Goal: Answer question/provide support: Share knowledge or assist other users

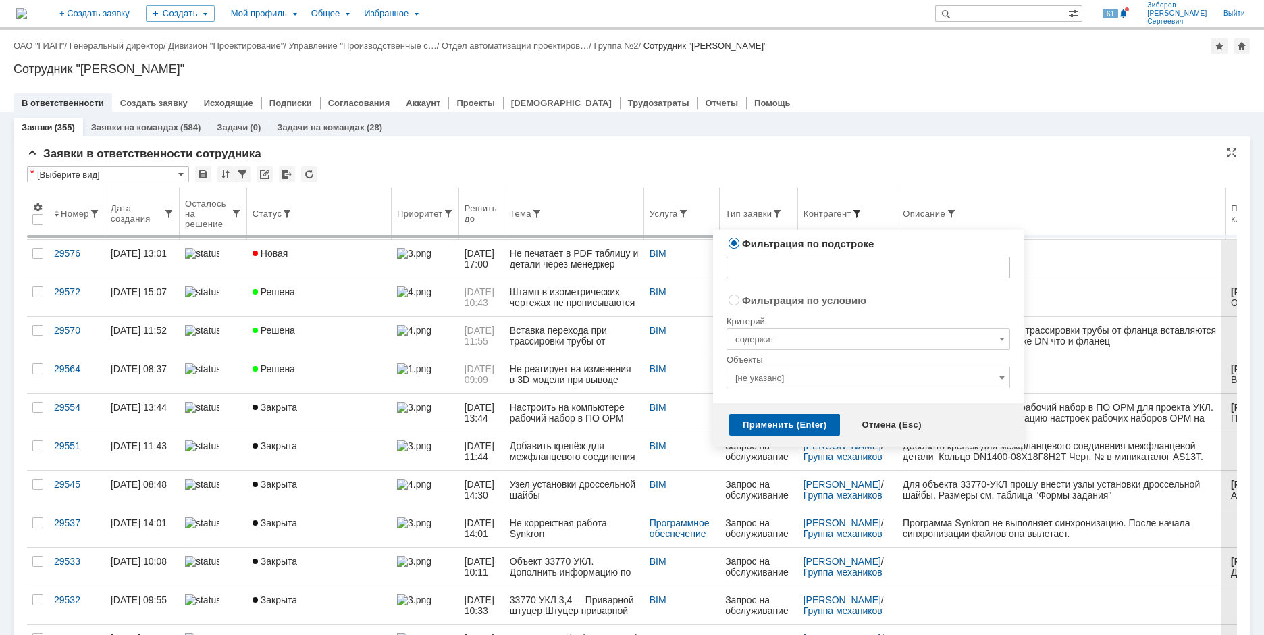
click at [861, 213] on span at bounding box center [857, 213] width 11 height 11
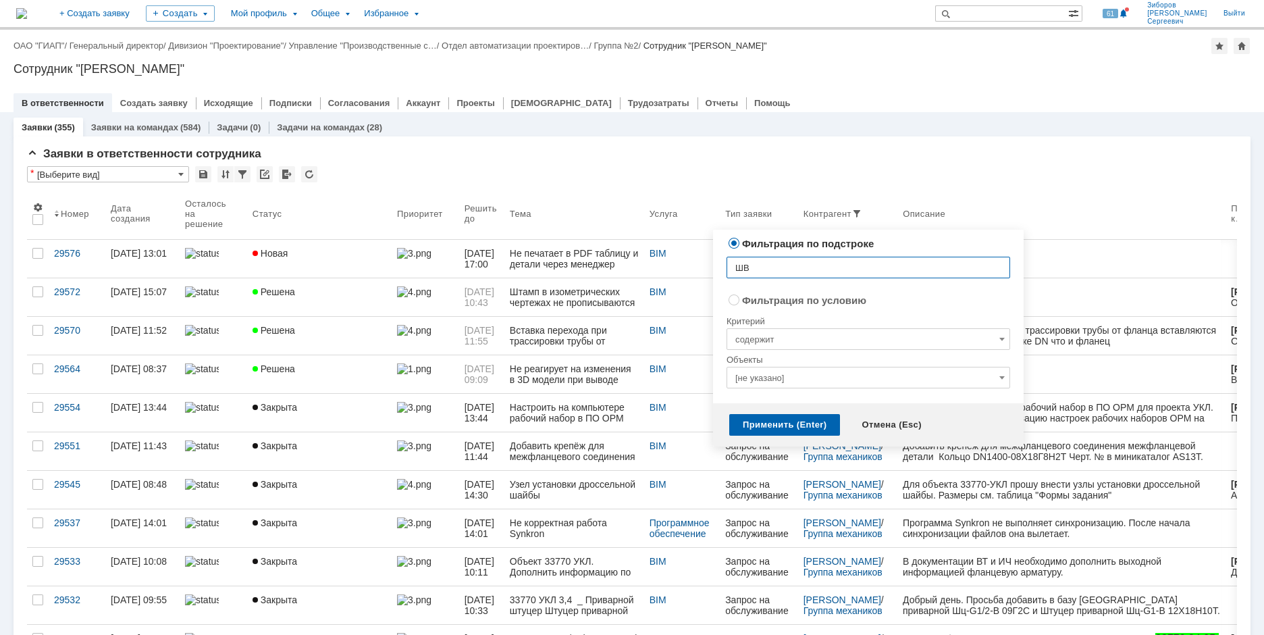
type input "Ш"
type input "Шварёв"
click at [786, 424] on div "Применить (Enter)" at bounding box center [785, 425] width 111 height 22
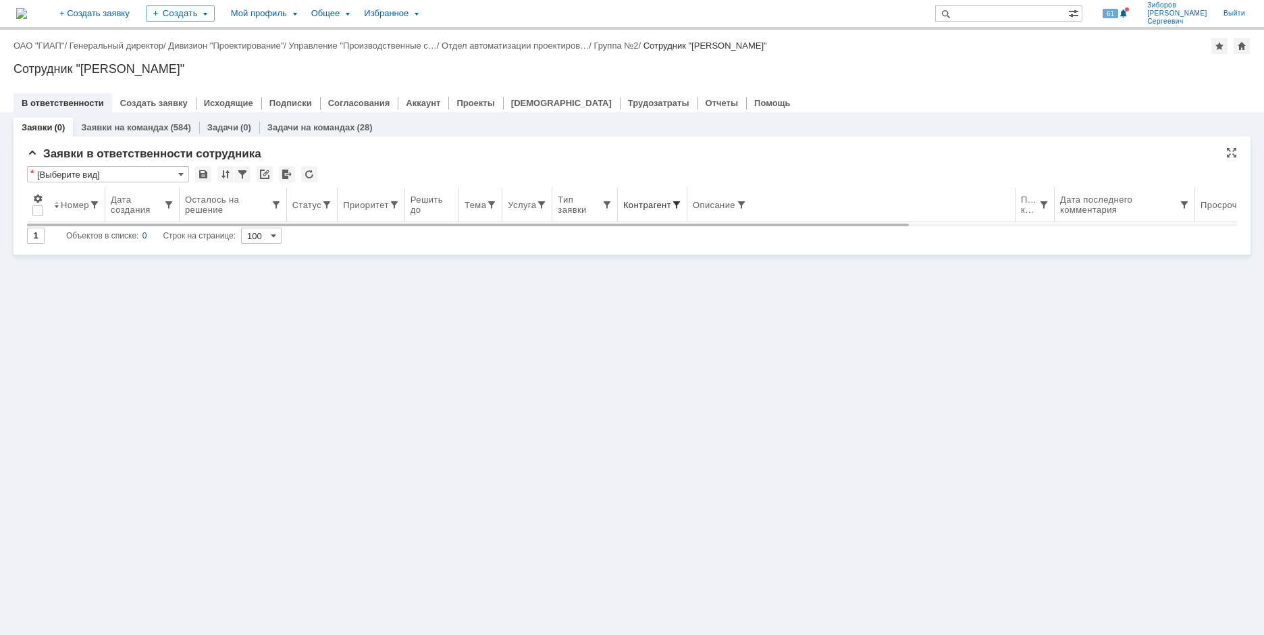
click at [675, 202] on span at bounding box center [676, 204] width 11 height 11
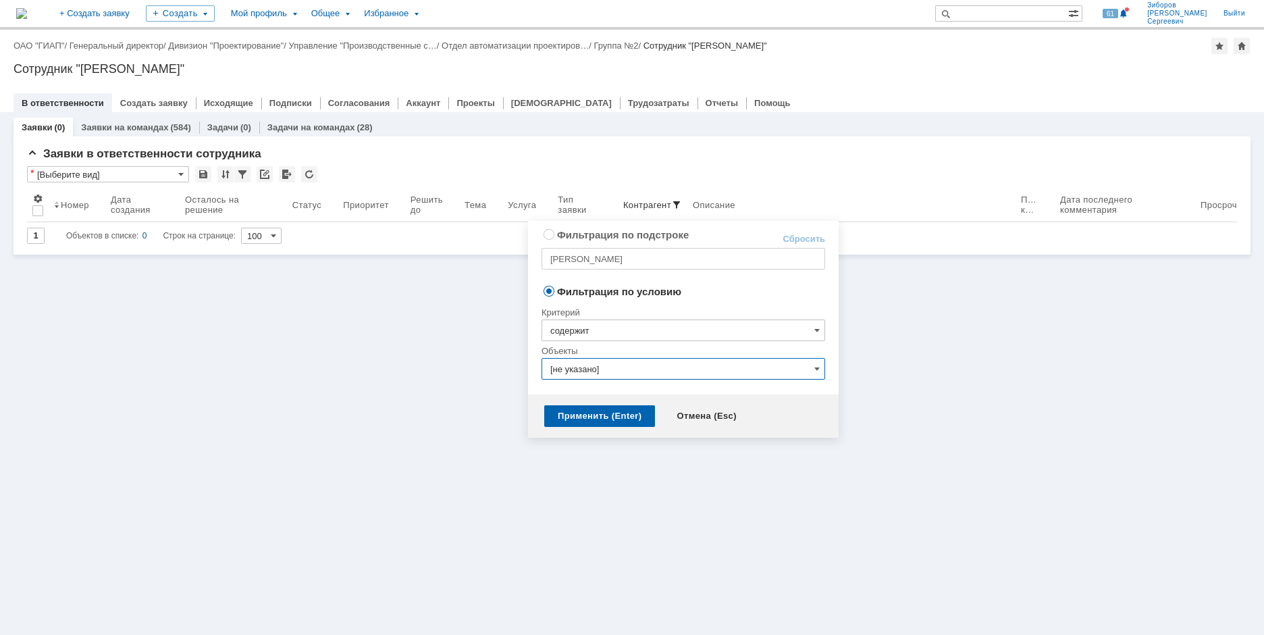
click at [670, 363] on input "[не указано]" at bounding box center [684, 369] width 284 height 22
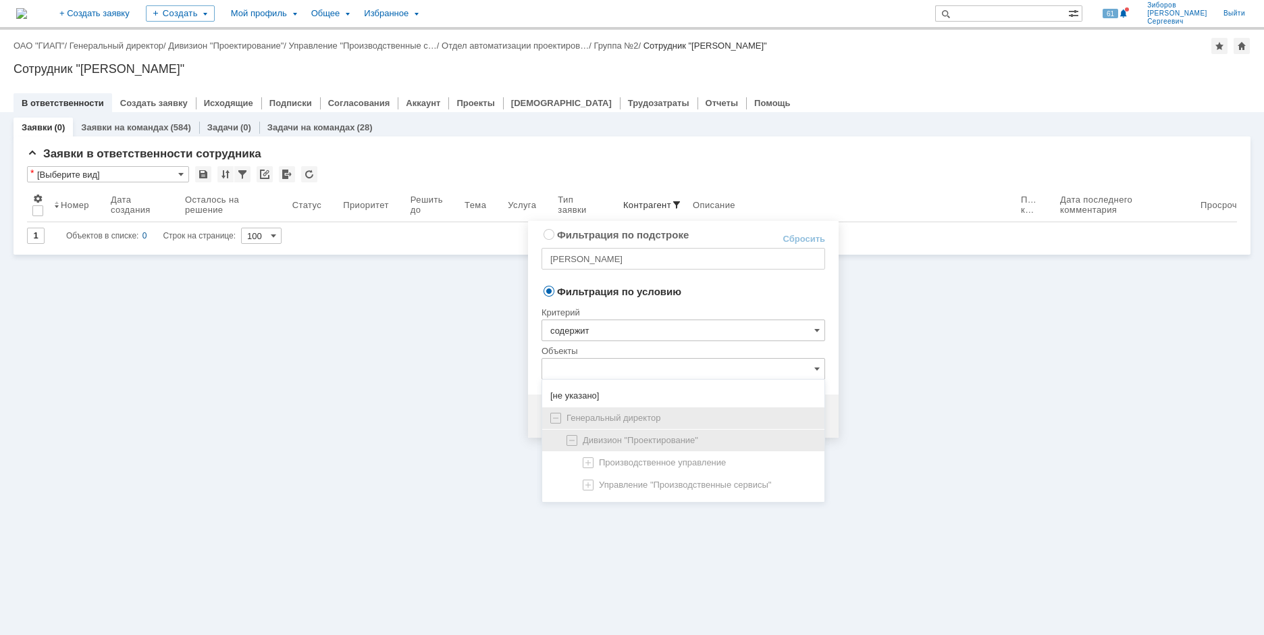
click at [594, 326] on input "содержит" at bounding box center [684, 330] width 284 height 22
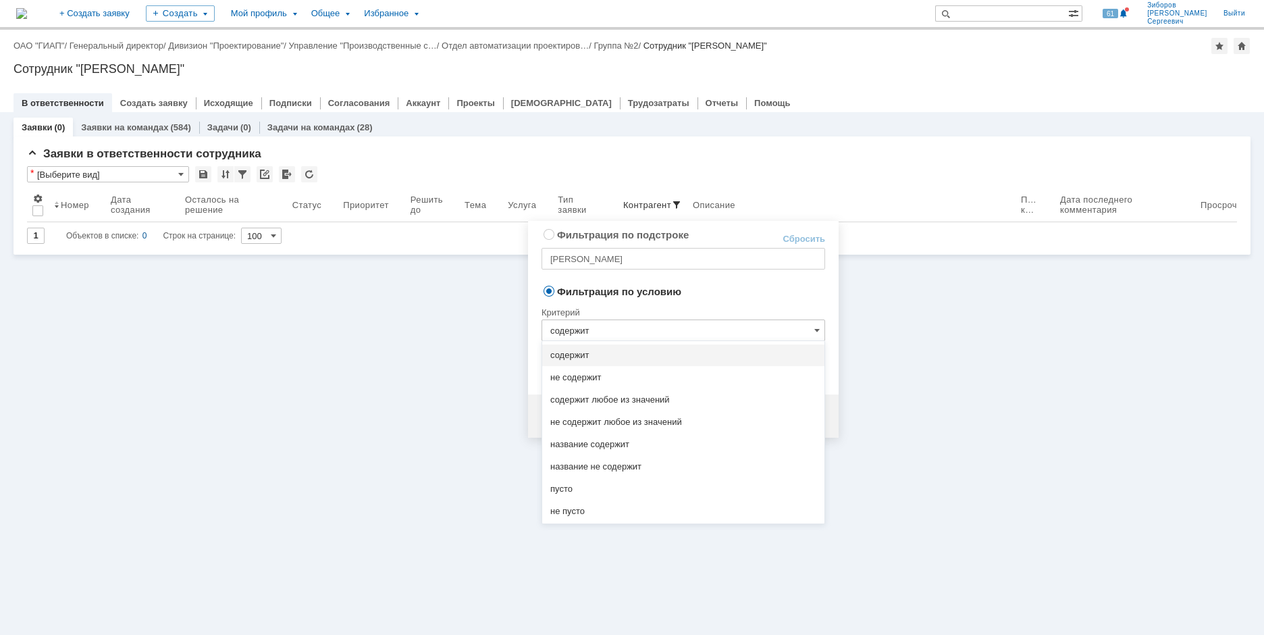
type input "[не указано]"
click at [632, 303] on div "Критерий" at bounding box center [684, 310] width 284 height 18
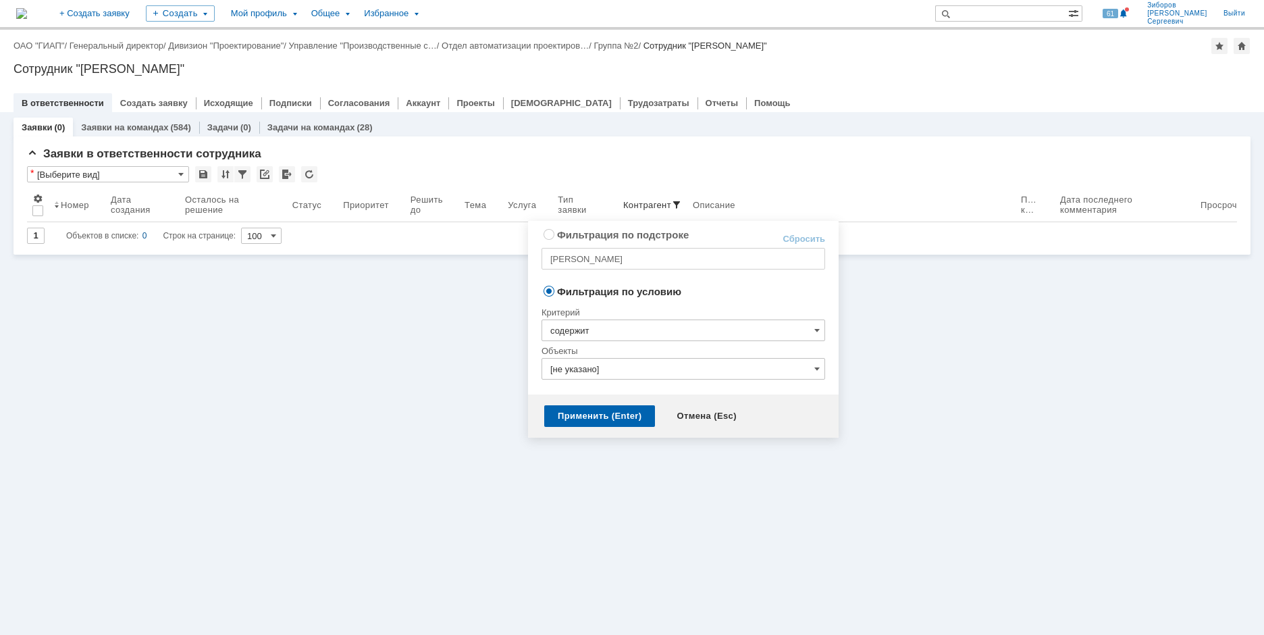
type input "содержит"
click at [643, 364] on input "[не указано]" at bounding box center [684, 369] width 284 height 22
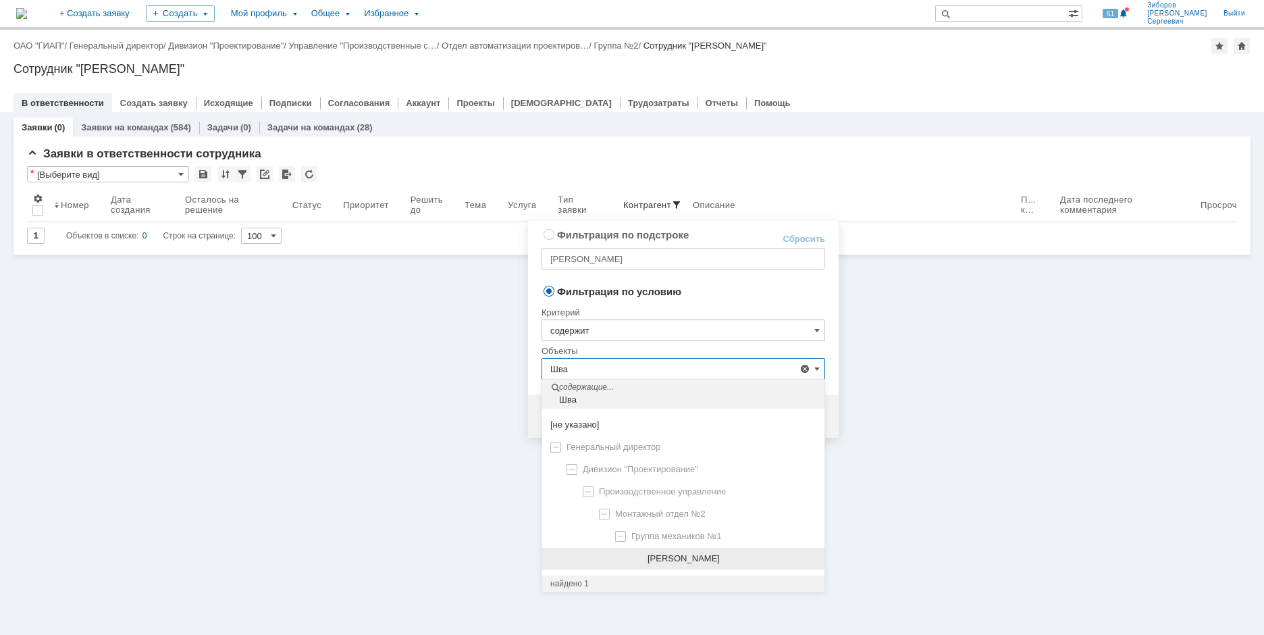
click at [720, 559] on span "[PERSON_NAME]" at bounding box center [684, 558] width 72 height 10
type input "[PERSON_NAME]"
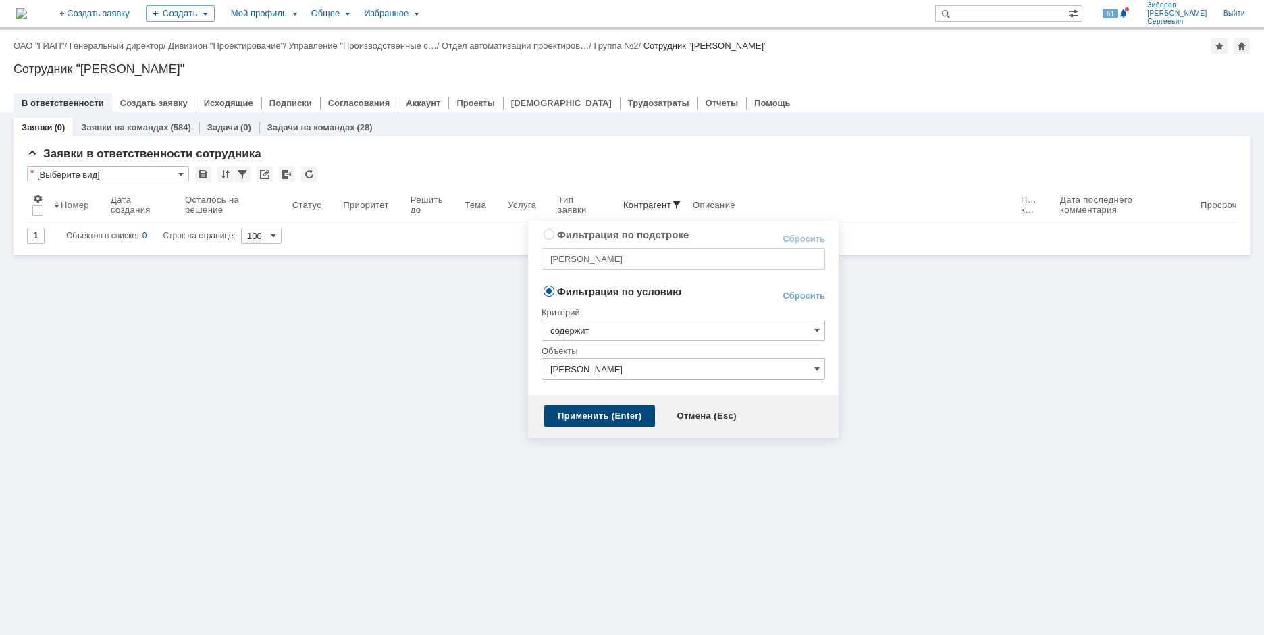
click at [605, 417] on div "Применить (Enter)" at bounding box center [599, 416] width 111 height 22
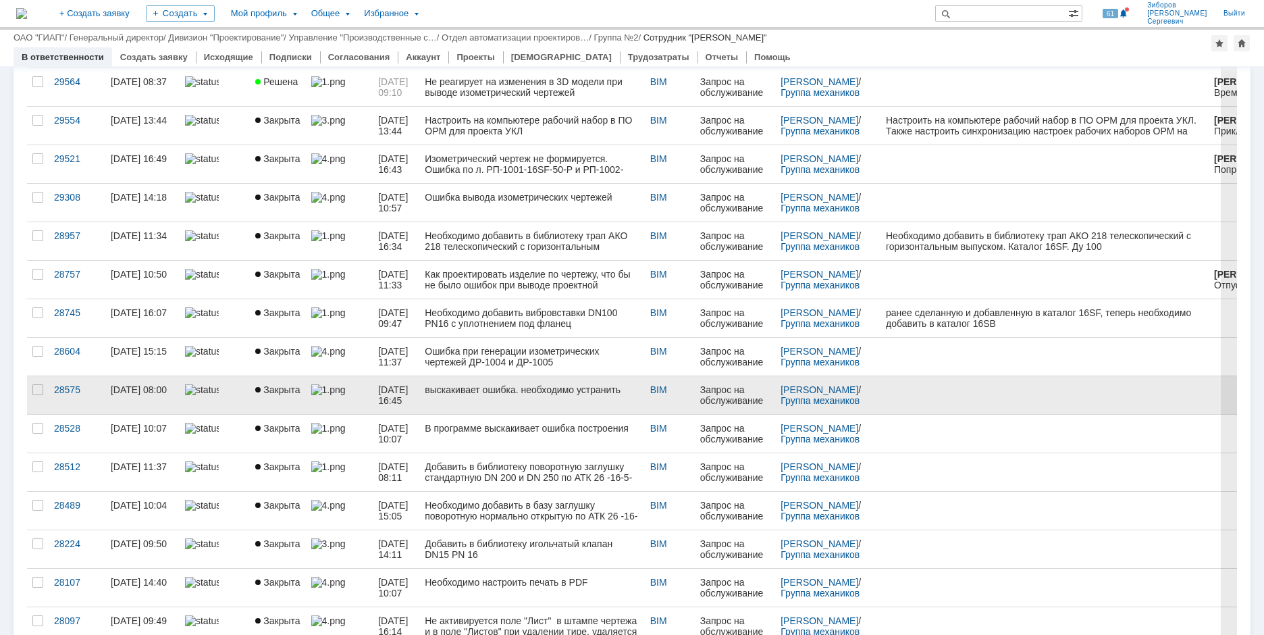
click at [501, 388] on div "выскакивает ошибка. необходимо устранить" at bounding box center [532, 389] width 214 height 11
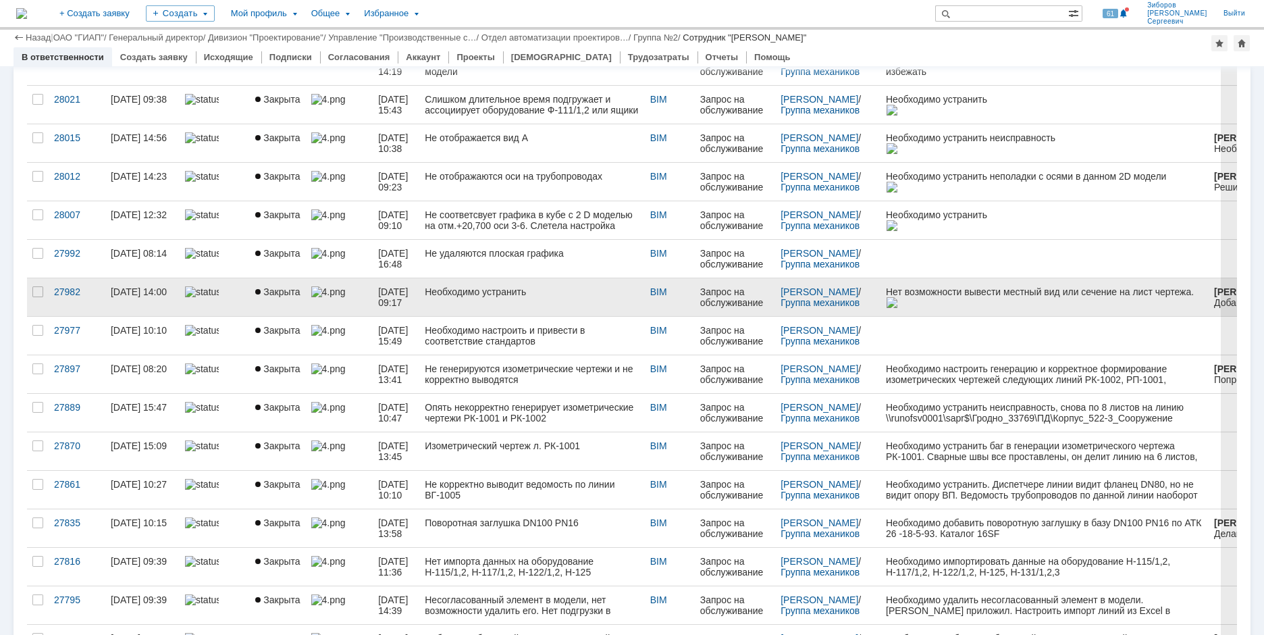
click at [514, 296] on div "Необходимо устранить" at bounding box center [532, 291] width 214 height 11
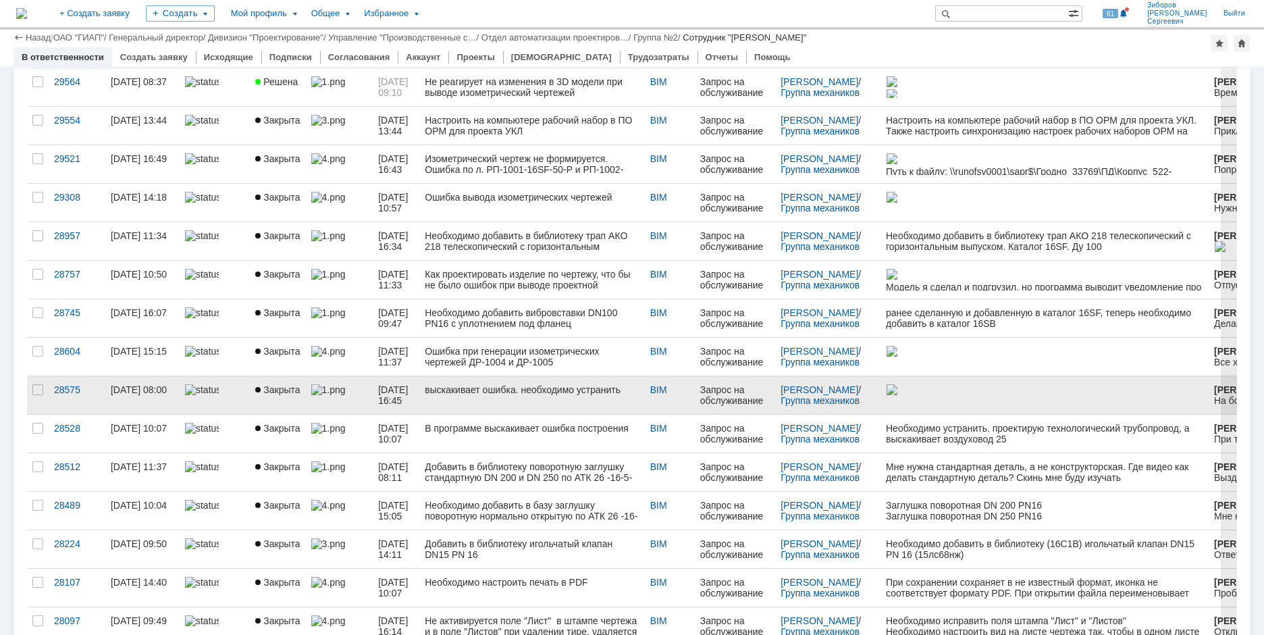
click at [493, 395] on link "выскакивает ошибка. необходимо устранить" at bounding box center [531, 395] width 225 height 38
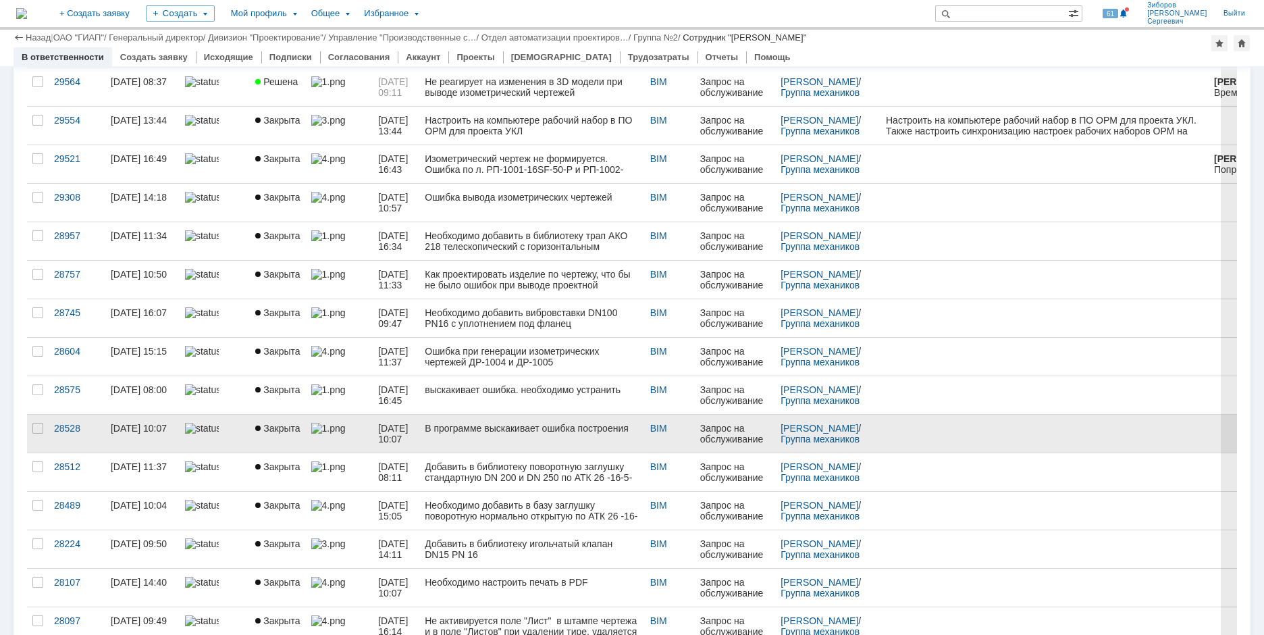
click at [523, 428] on div "В программе выскакивает ошибка построения" at bounding box center [532, 428] width 214 height 11
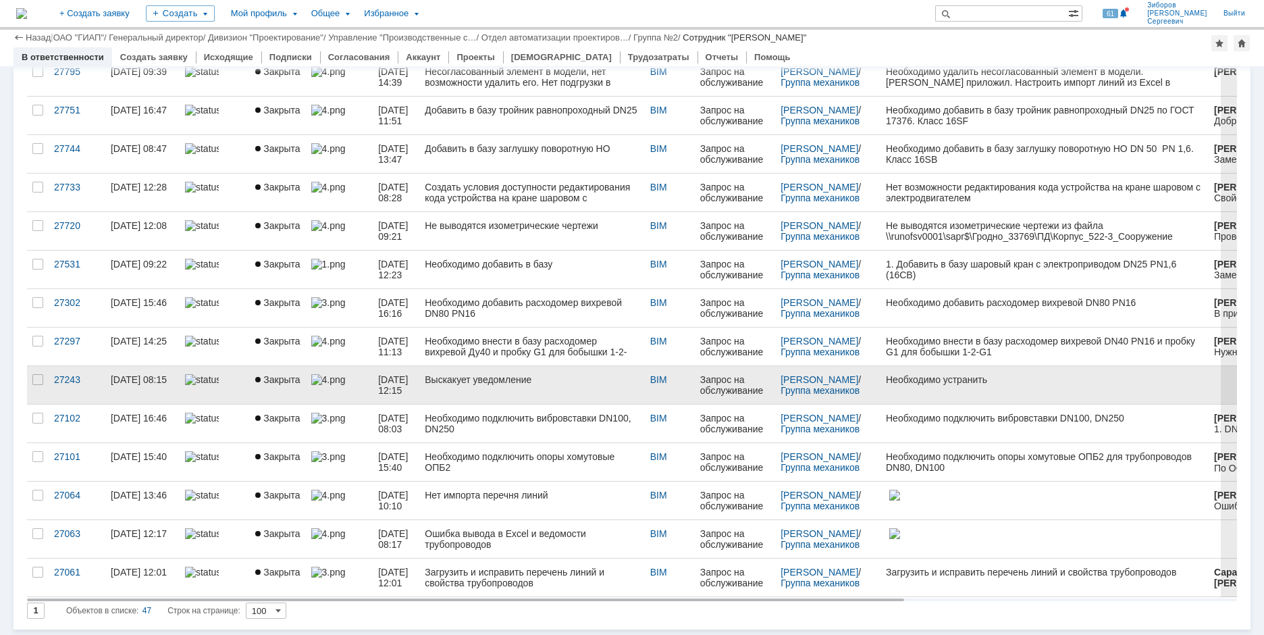
click at [483, 388] on link "Выскакует уведомление" at bounding box center [531, 385] width 225 height 38
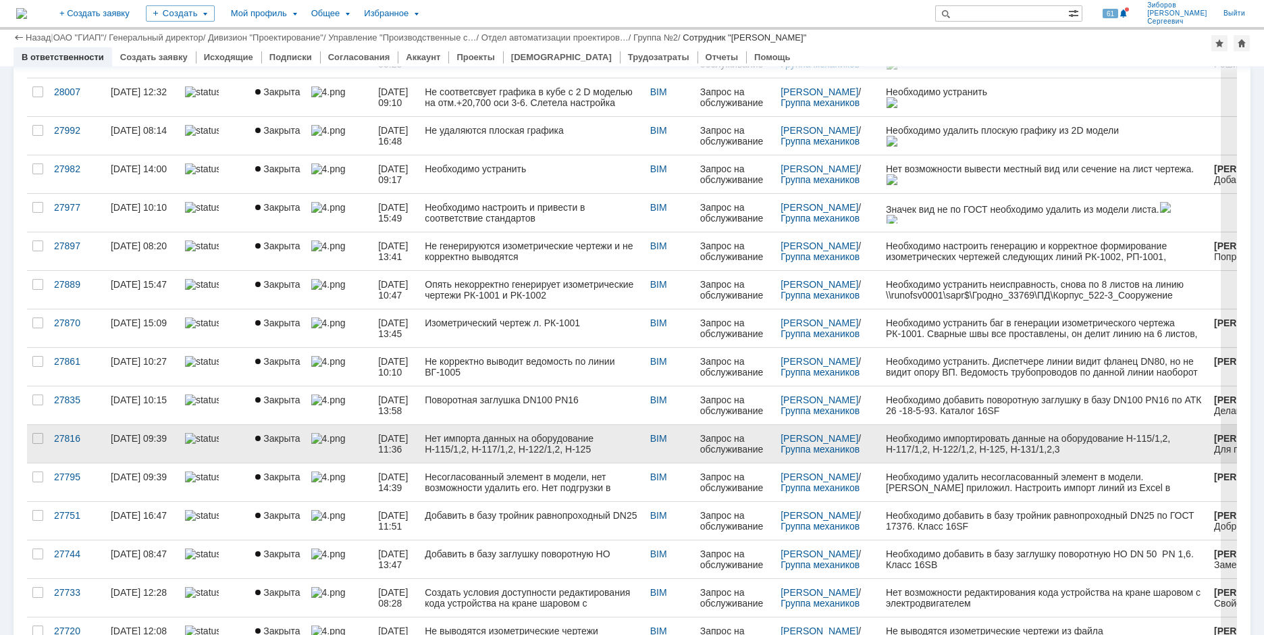
click at [480, 433] on div "Нет импорта данных на оборудование Н-115/1,2, Н-117/1,2, Н-122/1,2, Н-125" at bounding box center [532, 444] width 214 height 22
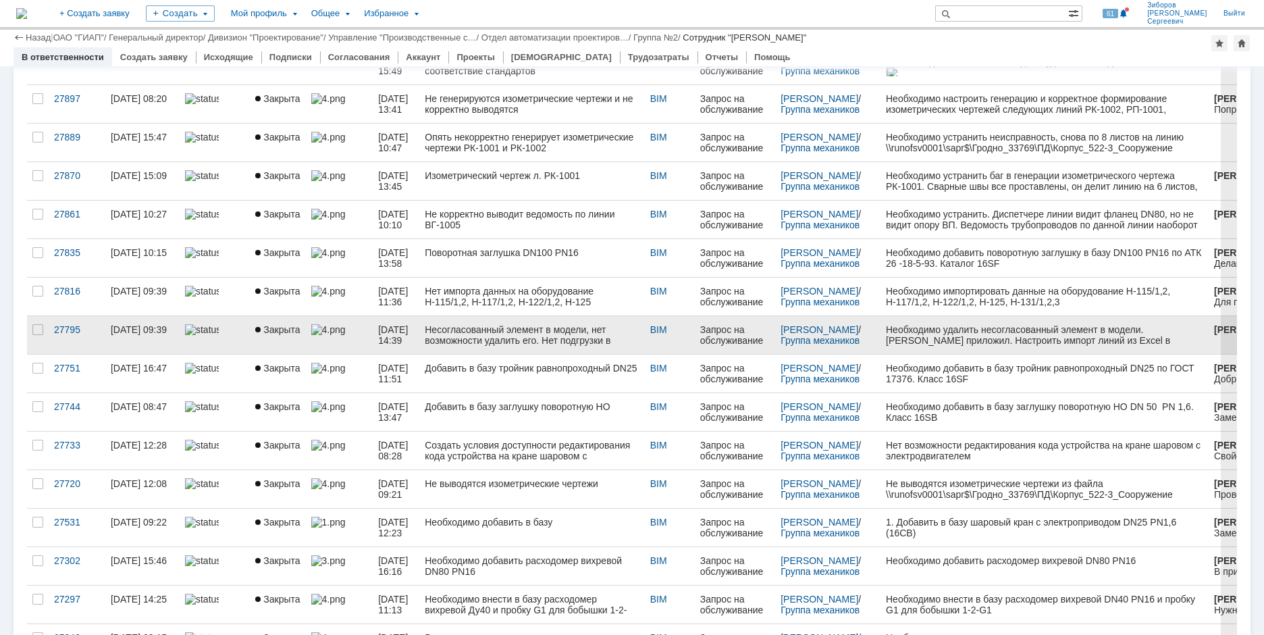
click at [586, 342] on div "Несогласованный элемент в модели, нет возможности удалить его. Нет подгрузки в …" at bounding box center [532, 335] width 214 height 22
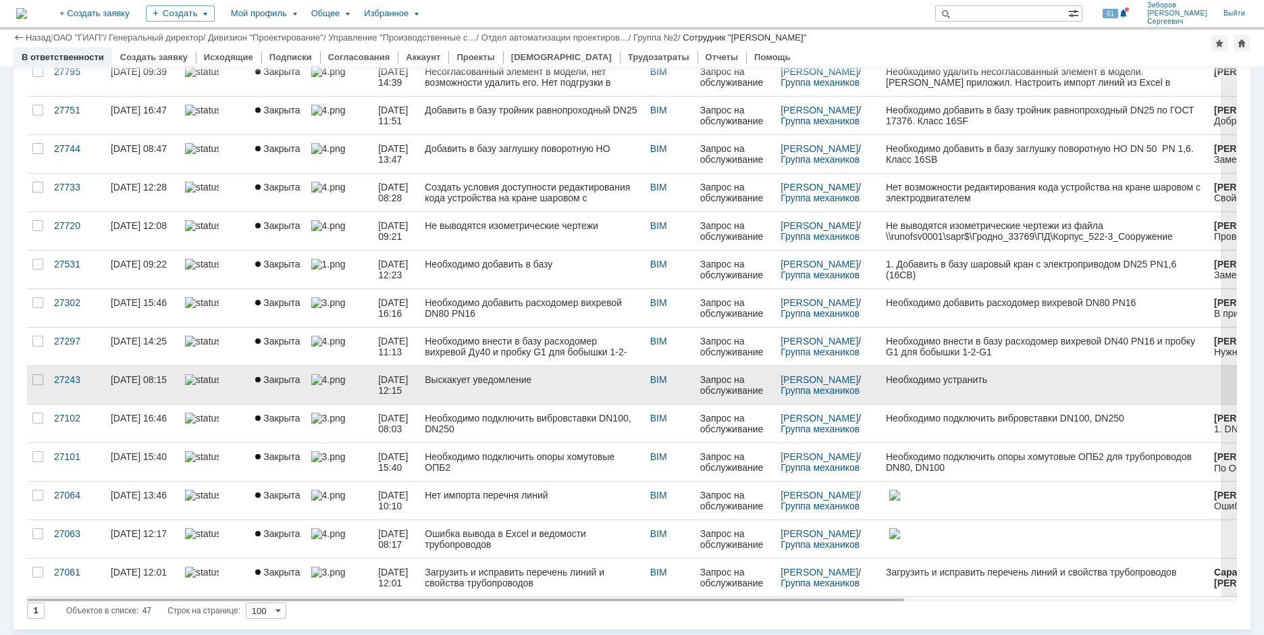
click at [579, 384] on div "Выскакует уведомление" at bounding box center [532, 379] width 214 height 11
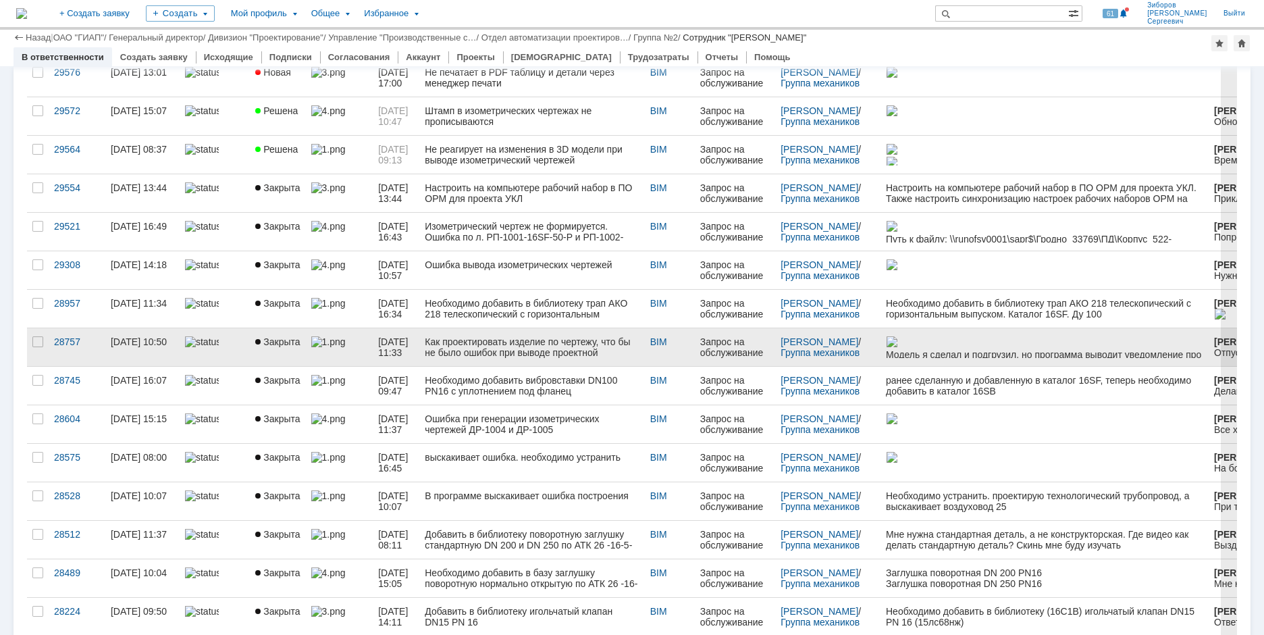
click at [498, 351] on div "Как проектировать изделие по чертежу, что бы не было ошибок при выводе проектно…" at bounding box center [532, 347] width 214 height 22
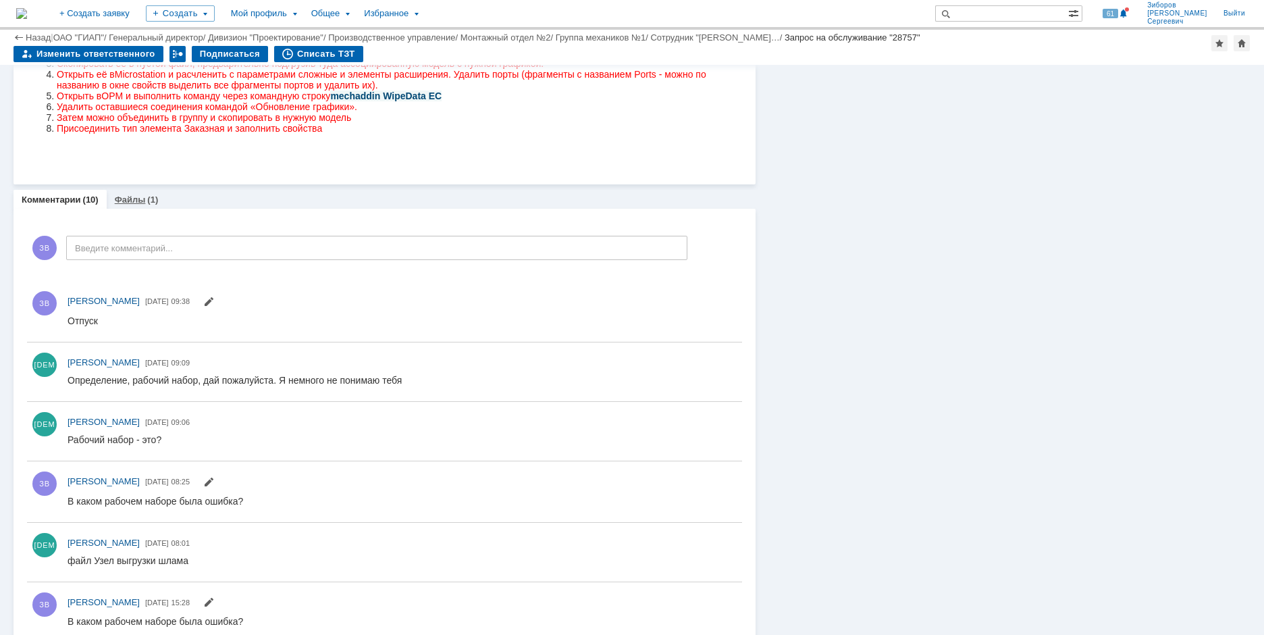
click at [136, 202] on link "Файлы" at bounding box center [130, 200] width 31 height 10
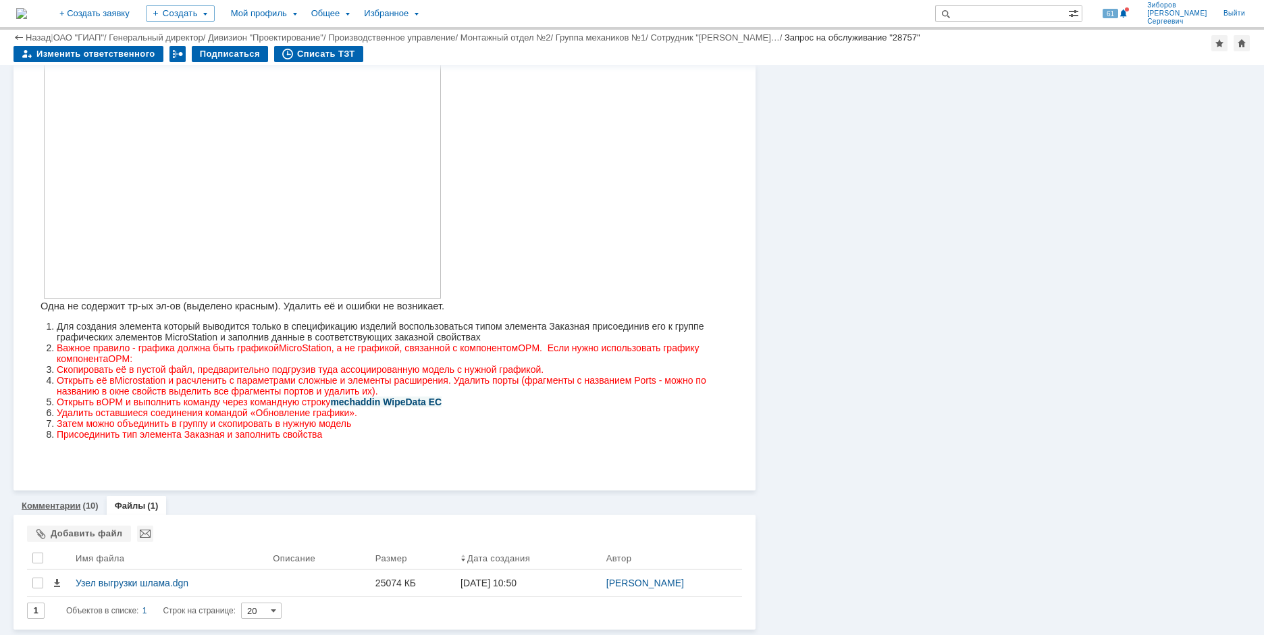
click at [55, 502] on link "Комментарии" at bounding box center [51, 506] width 59 height 10
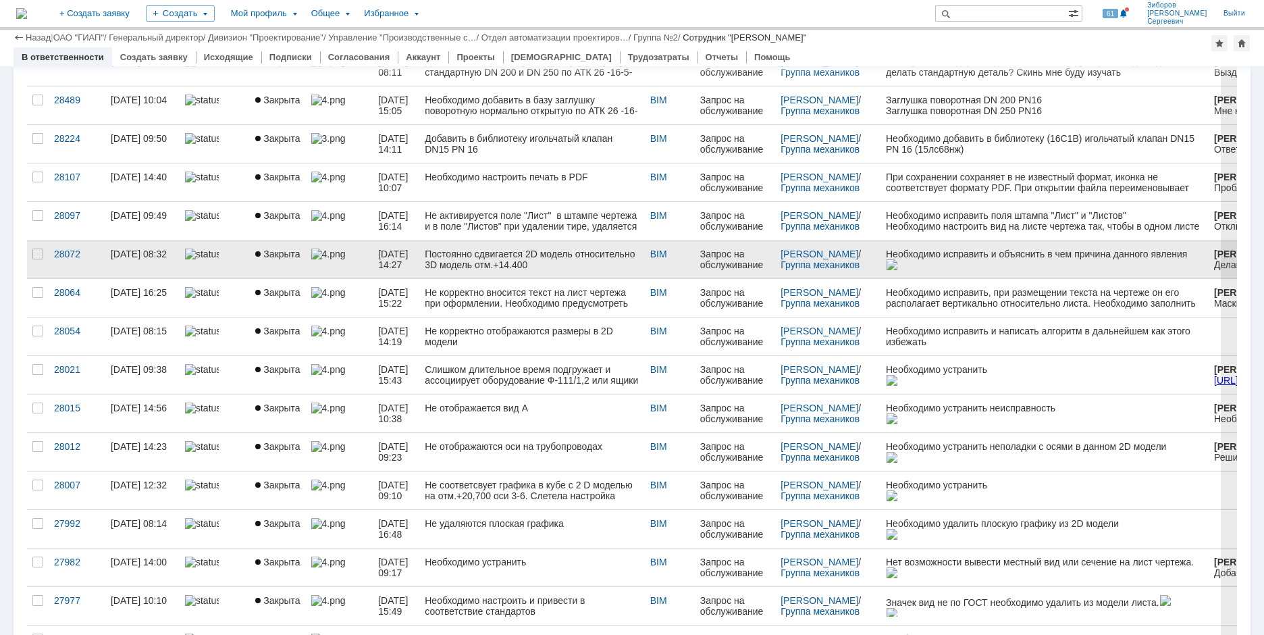
click at [465, 261] on div "Постоянно сдвигается 2D модель относительно 3D модель отм.+14.400" at bounding box center [532, 260] width 214 height 22
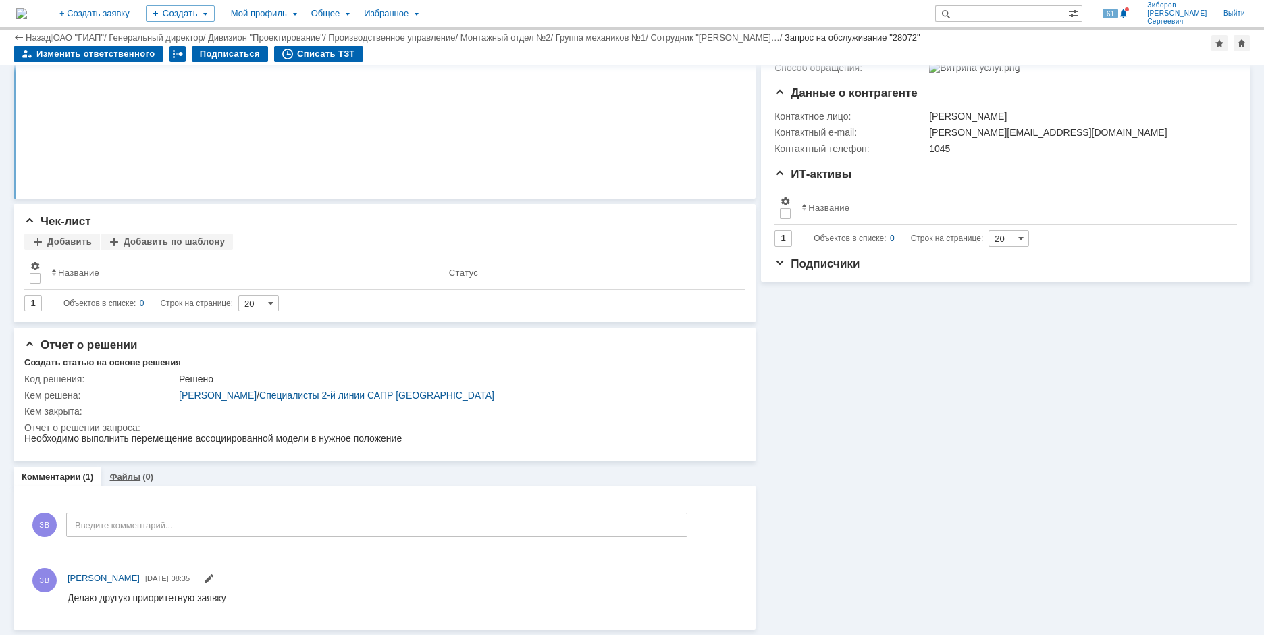
click at [126, 475] on link "Файлы" at bounding box center [124, 476] width 31 height 10
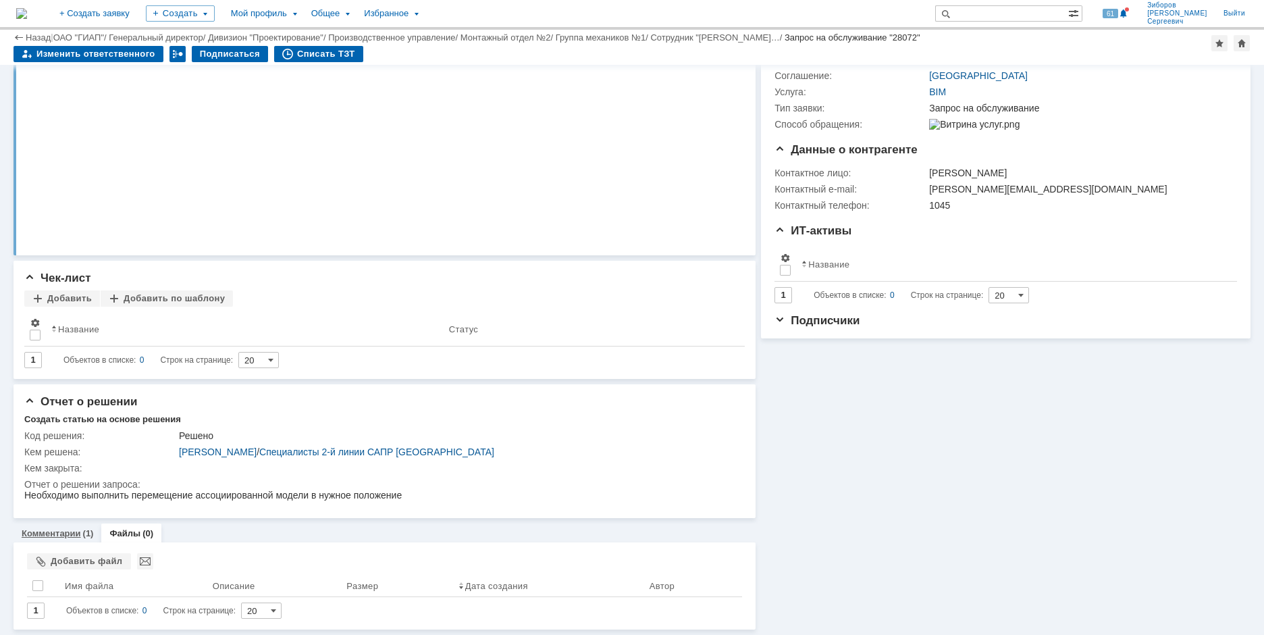
click at [62, 537] on link "Комментарии" at bounding box center [51, 533] width 59 height 10
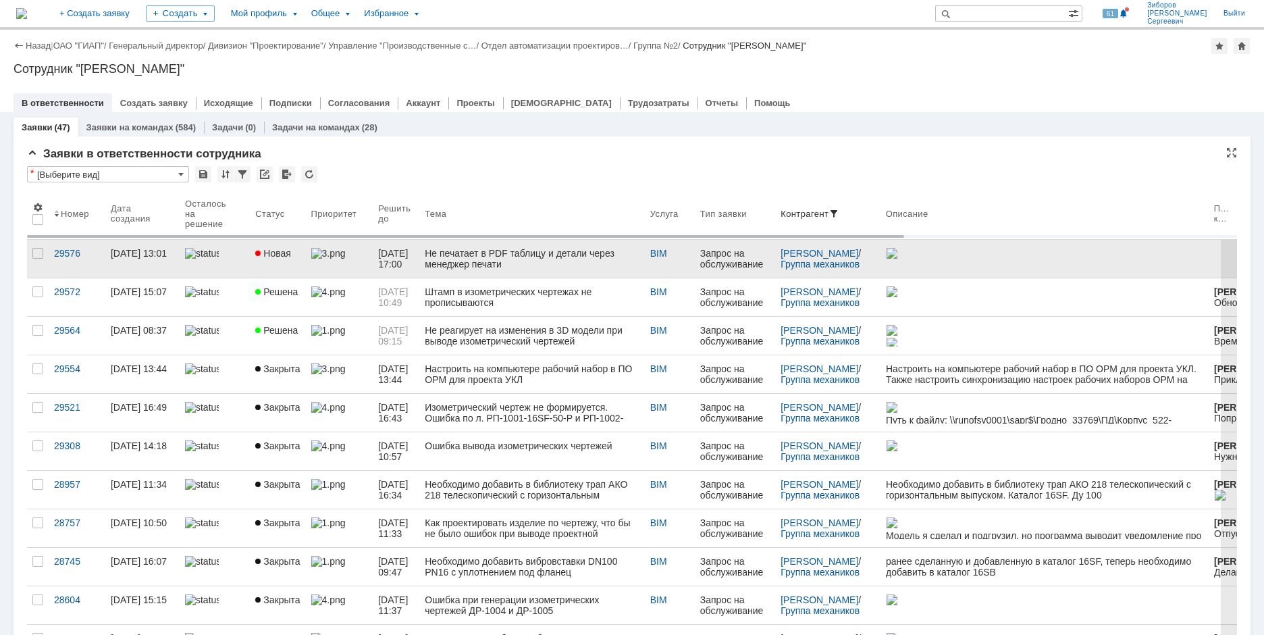
click at [265, 241] on link "Новая" at bounding box center [277, 259] width 55 height 38
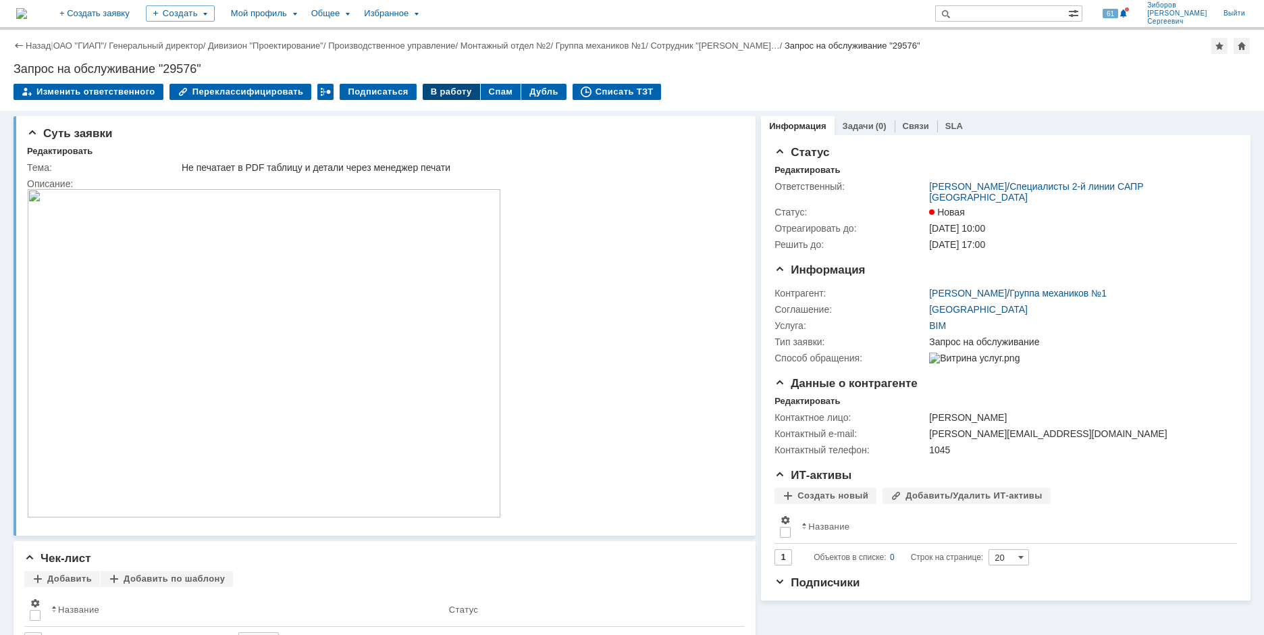
click at [443, 88] on div "В работу" at bounding box center [451, 92] width 57 height 16
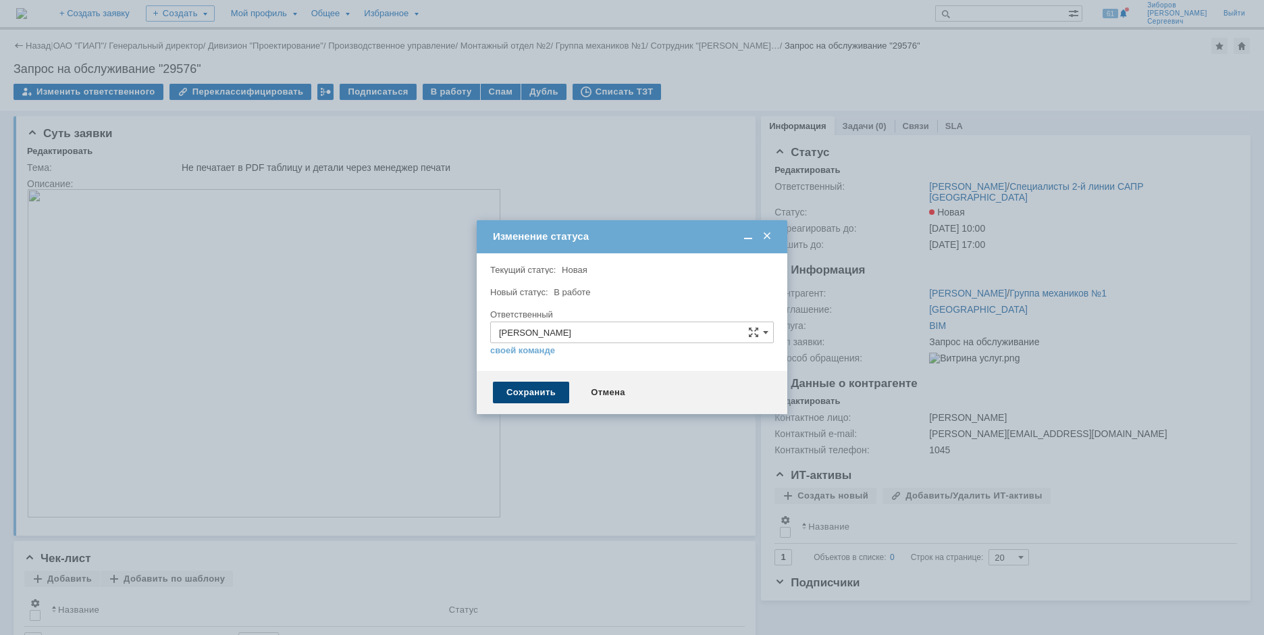
click at [523, 402] on div "Сохранить" at bounding box center [531, 393] width 76 height 22
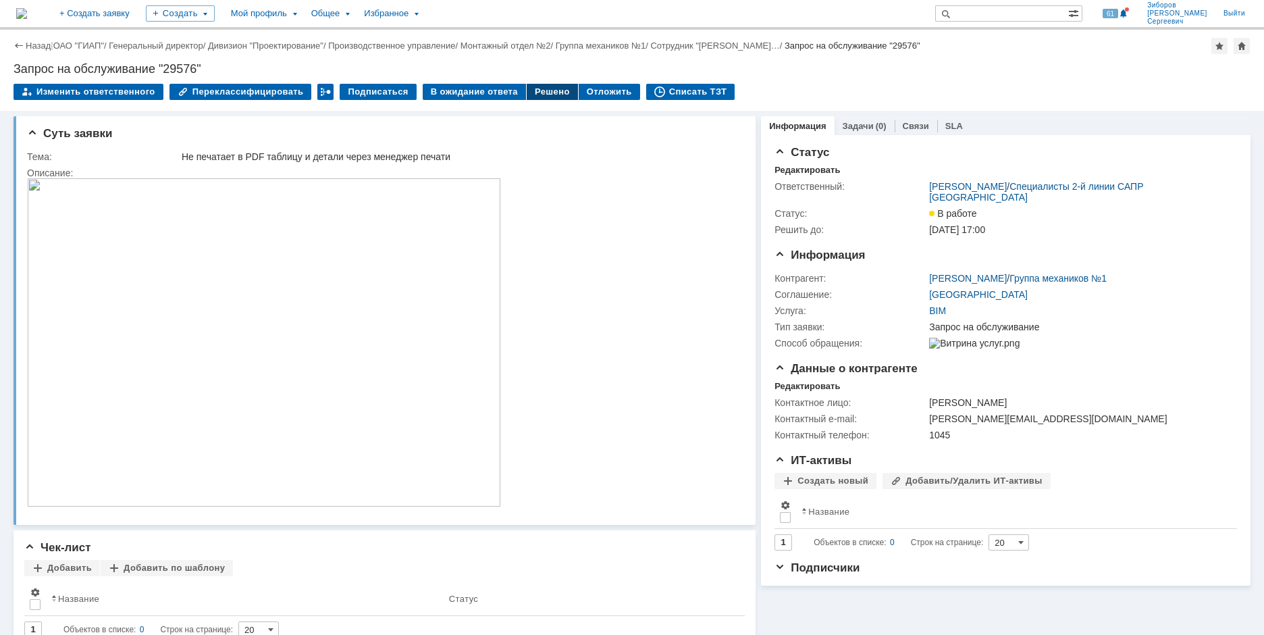
click at [540, 89] on div "Решено" at bounding box center [552, 92] width 51 height 16
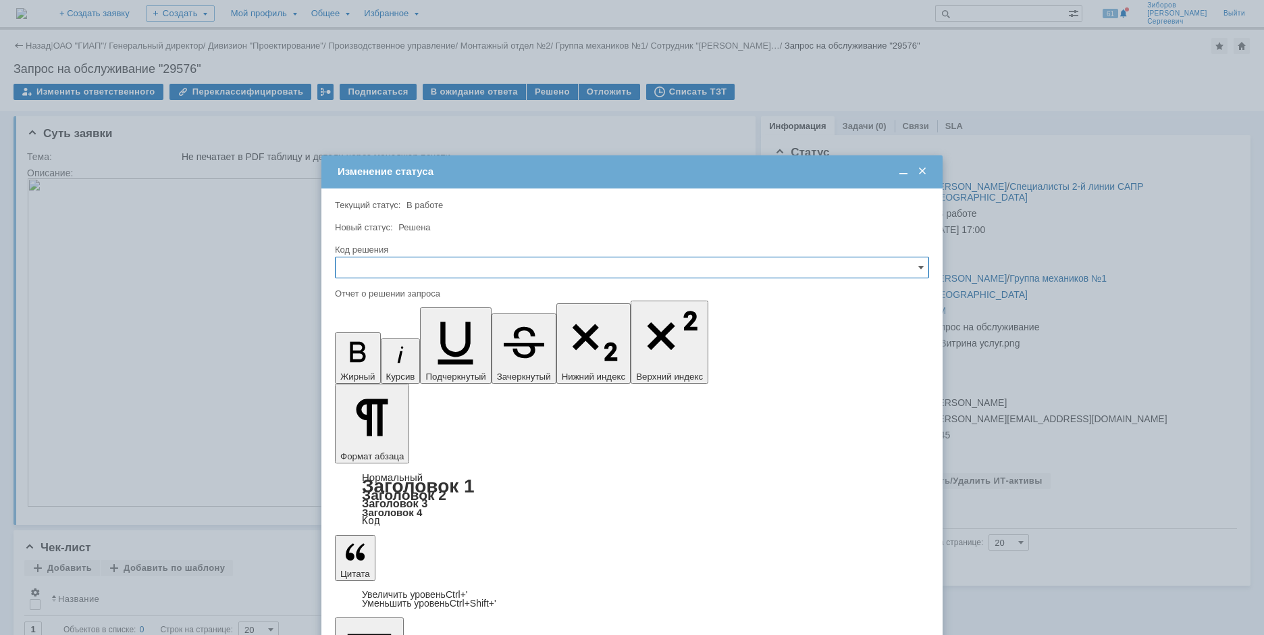
click at [369, 277] on input "text" at bounding box center [632, 268] width 594 height 22
click at [384, 359] on span "Решено" at bounding box center [632, 359] width 577 height 11
type input "Решено"
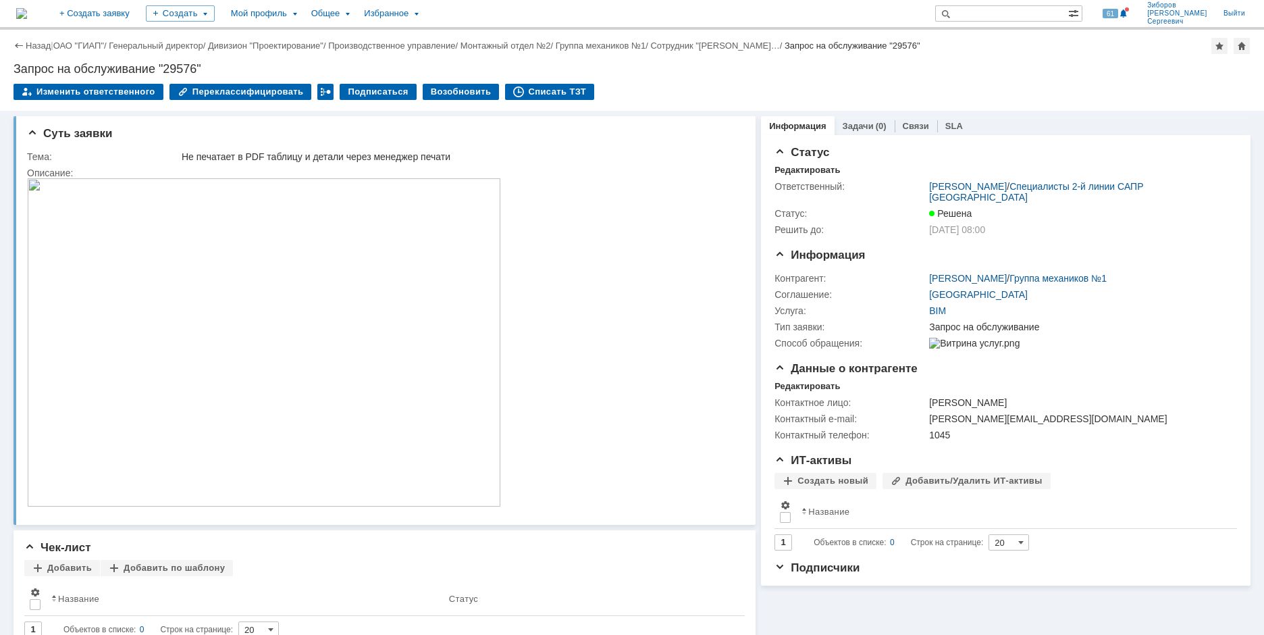
click at [27, 13] on img at bounding box center [21, 13] width 11 height 11
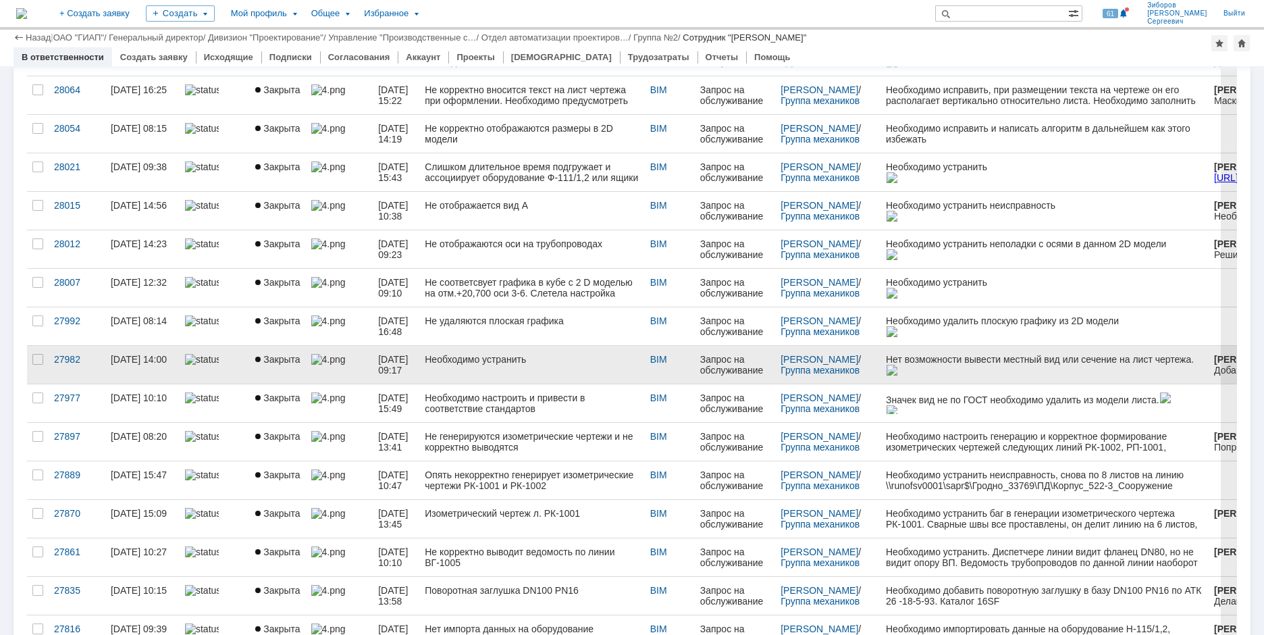
click at [501, 378] on link "Необходимо устранить" at bounding box center [531, 365] width 225 height 38
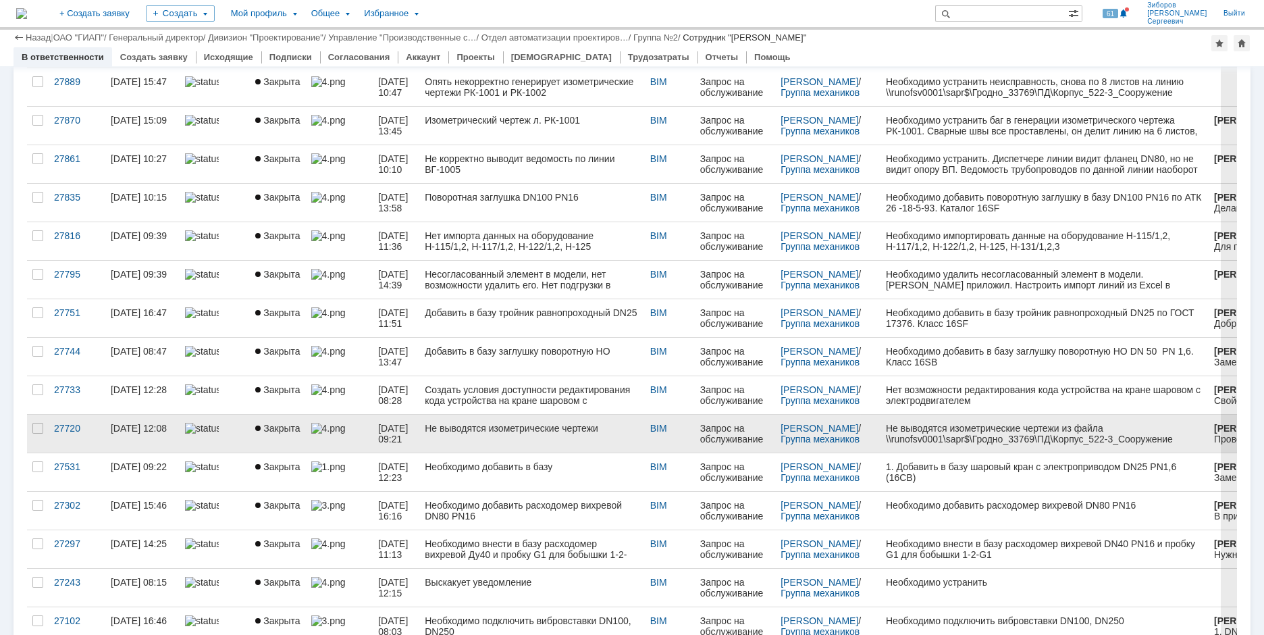
click at [536, 429] on div "Не выводятся изометрические чертежи" at bounding box center [532, 428] width 214 height 11
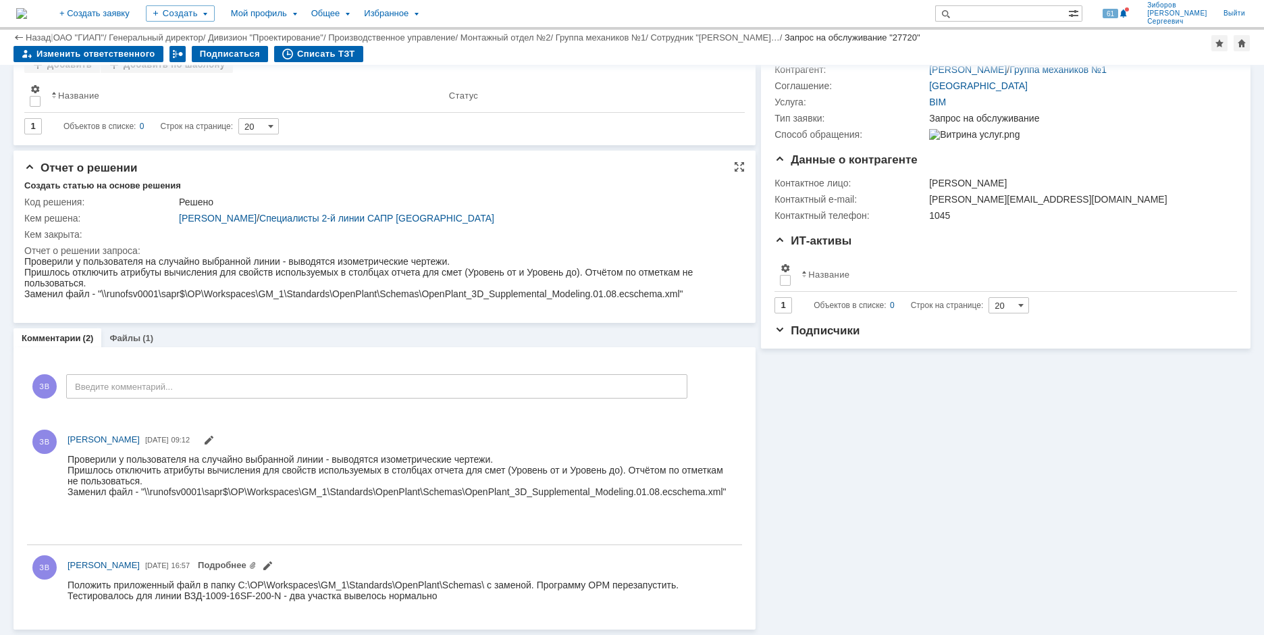
scroll to position [179, 0]
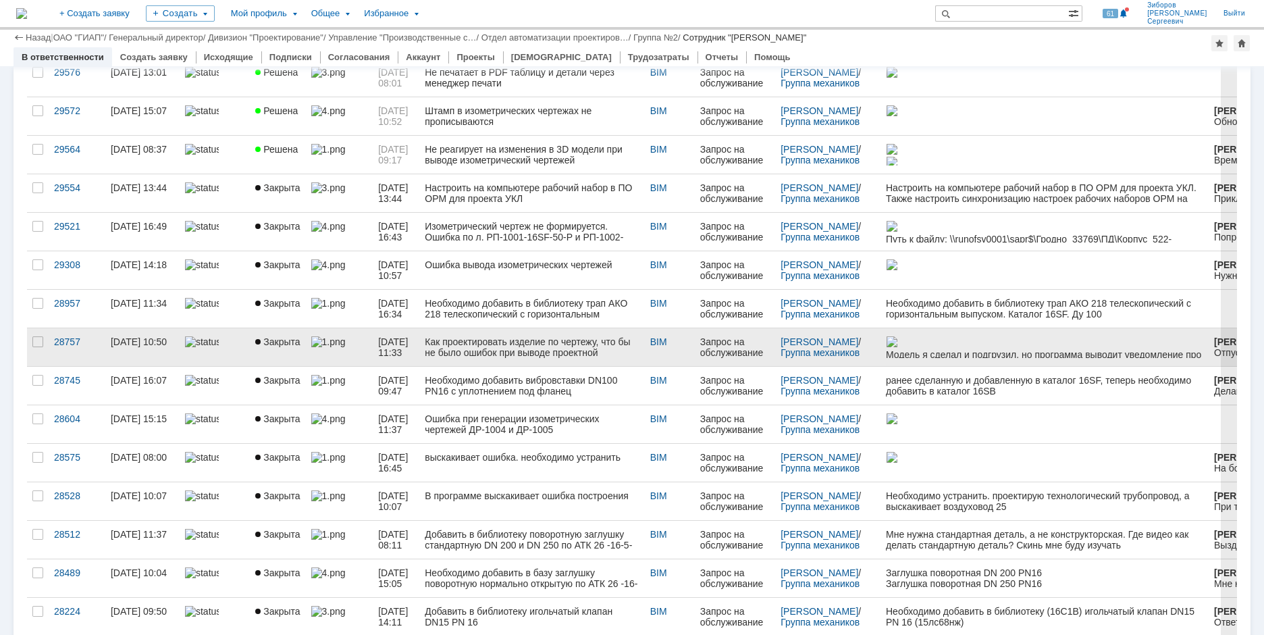
click at [491, 339] on div "Как проектировать изделие по чертежу, что бы не было ошибок при выводе проектно…" at bounding box center [532, 347] width 214 height 22
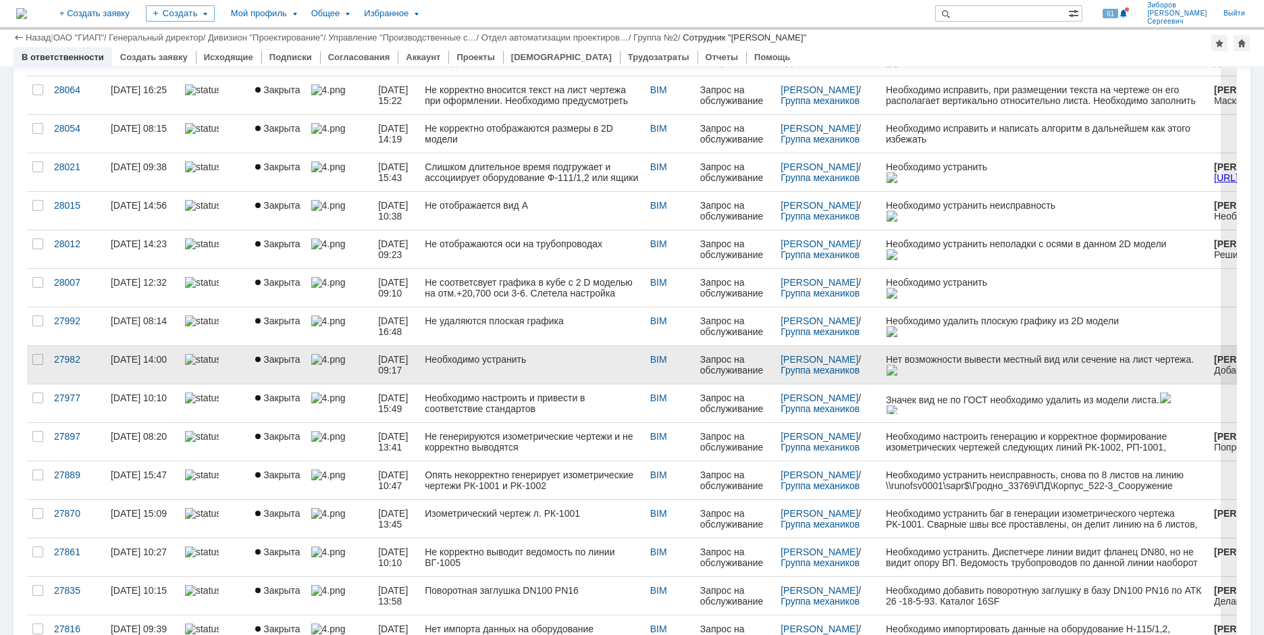
click at [477, 371] on link "Необходимо устранить" at bounding box center [531, 365] width 225 height 38
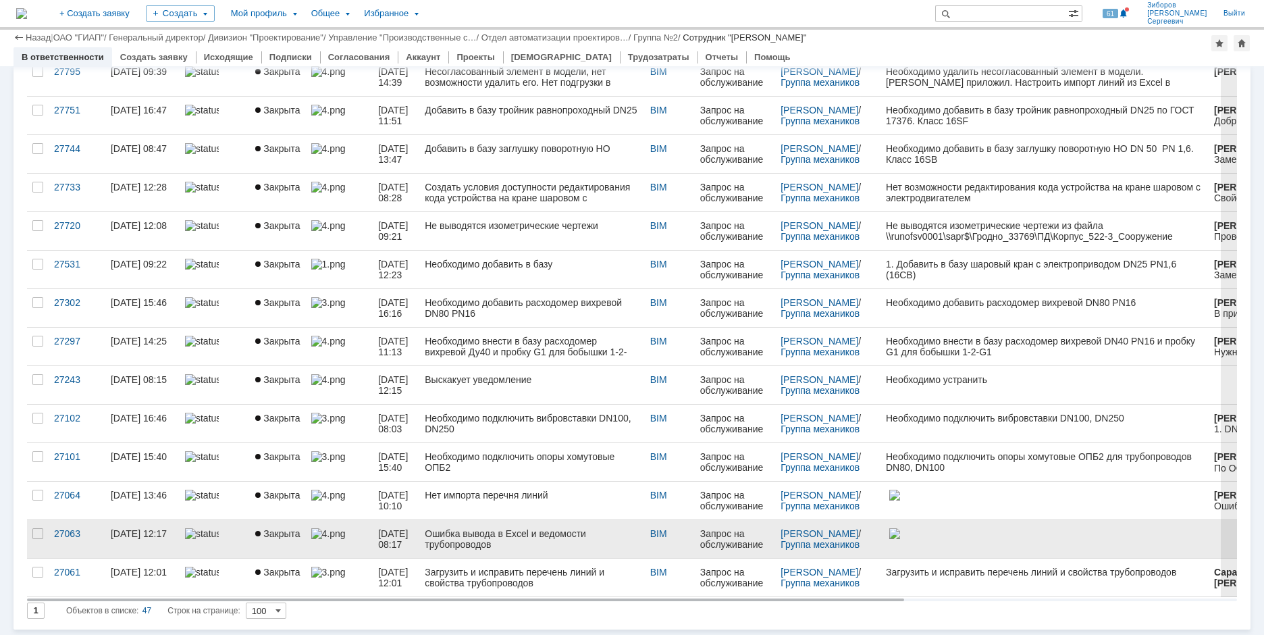
click at [511, 538] on div "Ошибка вывода в Excel и ведомости трубопроводов" at bounding box center [532, 539] width 214 height 22
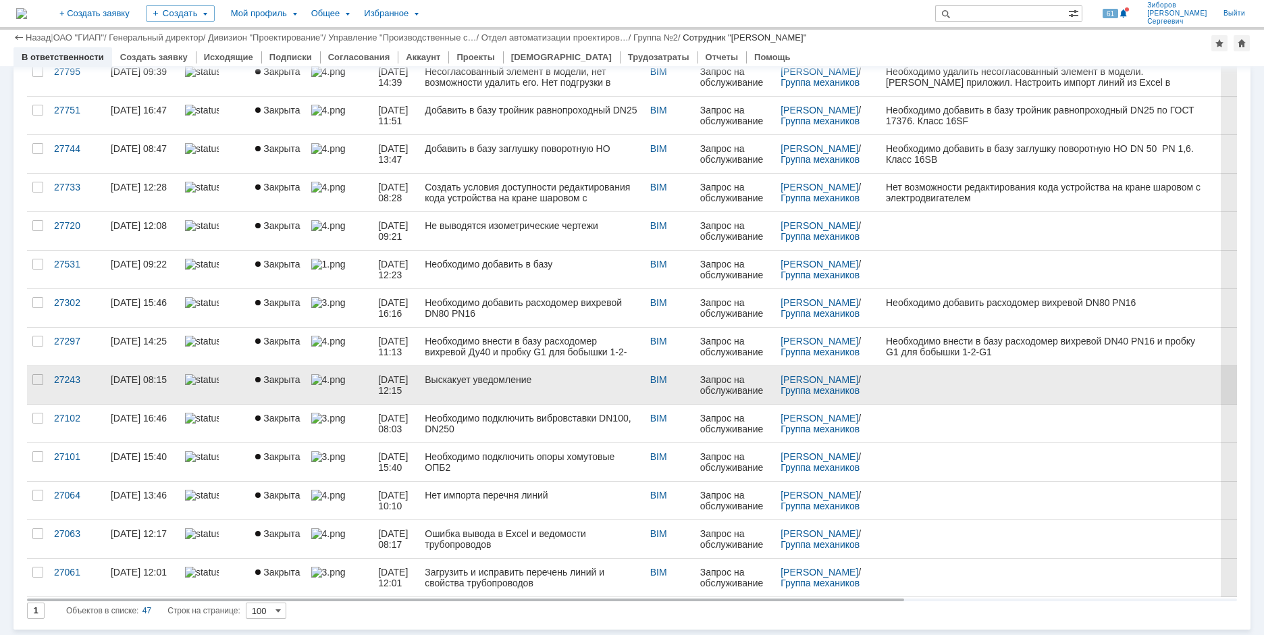
click at [560, 390] on link "Выскакует уведомление" at bounding box center [531, 385] width 225 height 38
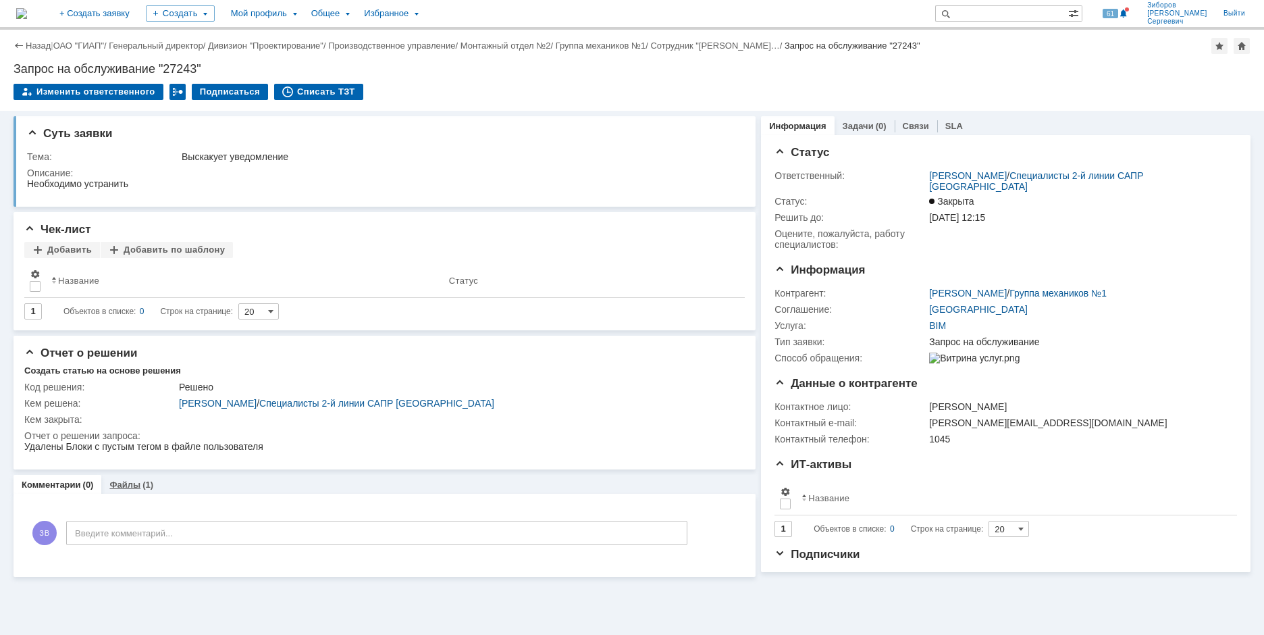
click at [128, 488] on link "Файлы" at bounding box center [124, 485] width 31 height 10
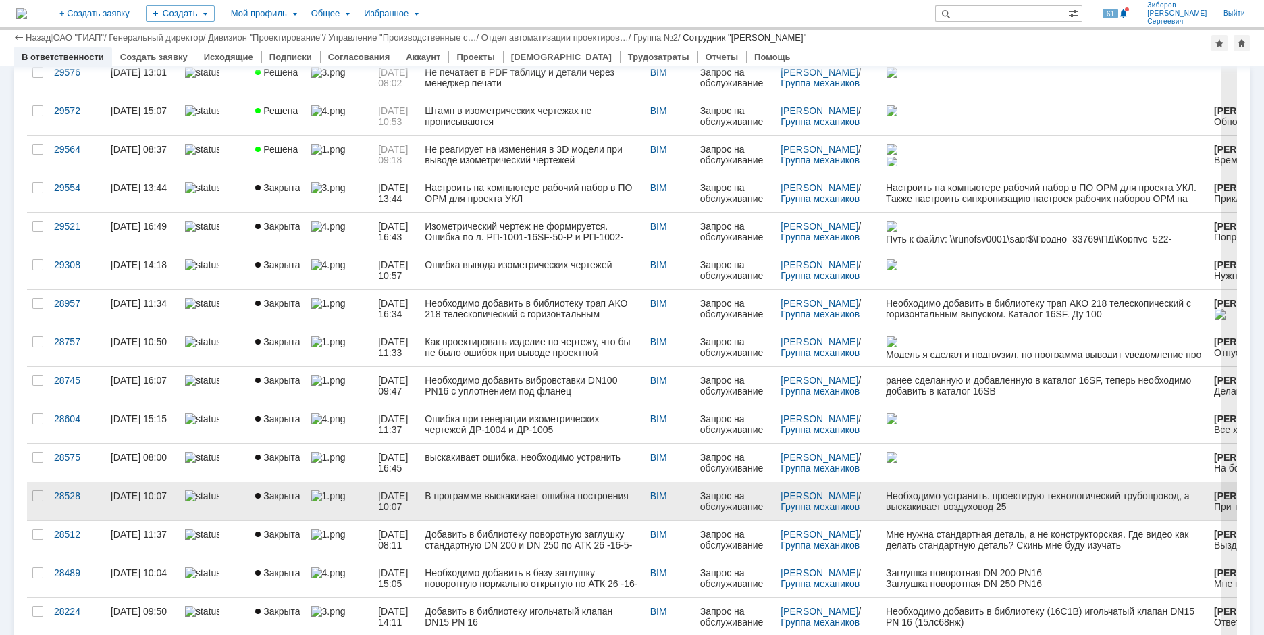
click at [496, 498] on div "В программе выскакивает ошибка построения" at bounding box center [532, 495] width 214 height 11
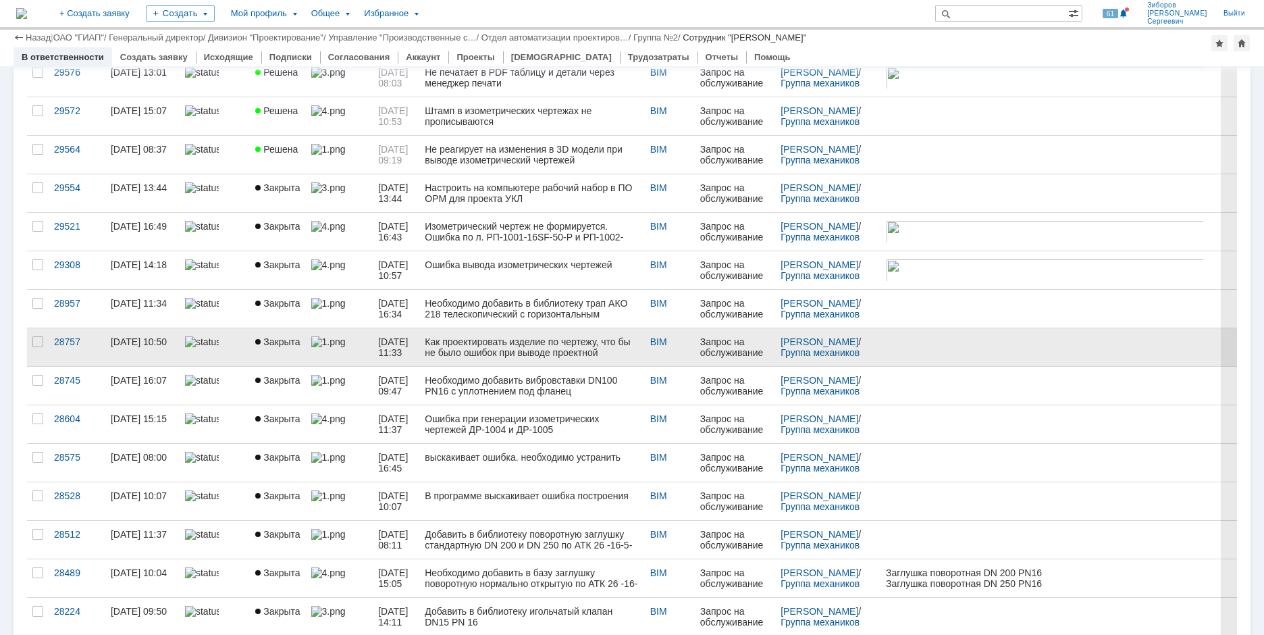
click at [463, 347] on div "Как проектировать изделие по чертежу, что бы не было ошибок при выводе проектно…" at bounding box center [532, 347] width 214 height 22
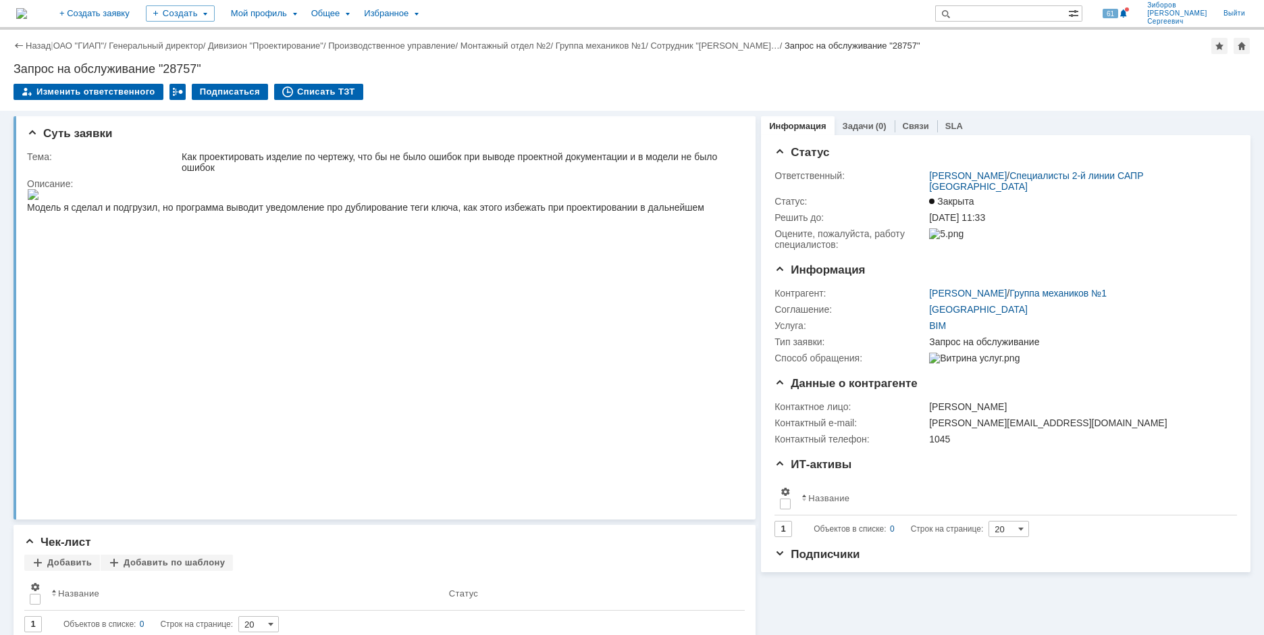
click at [27, 9] on img at bounding box center [21, 13] width 11 height 11
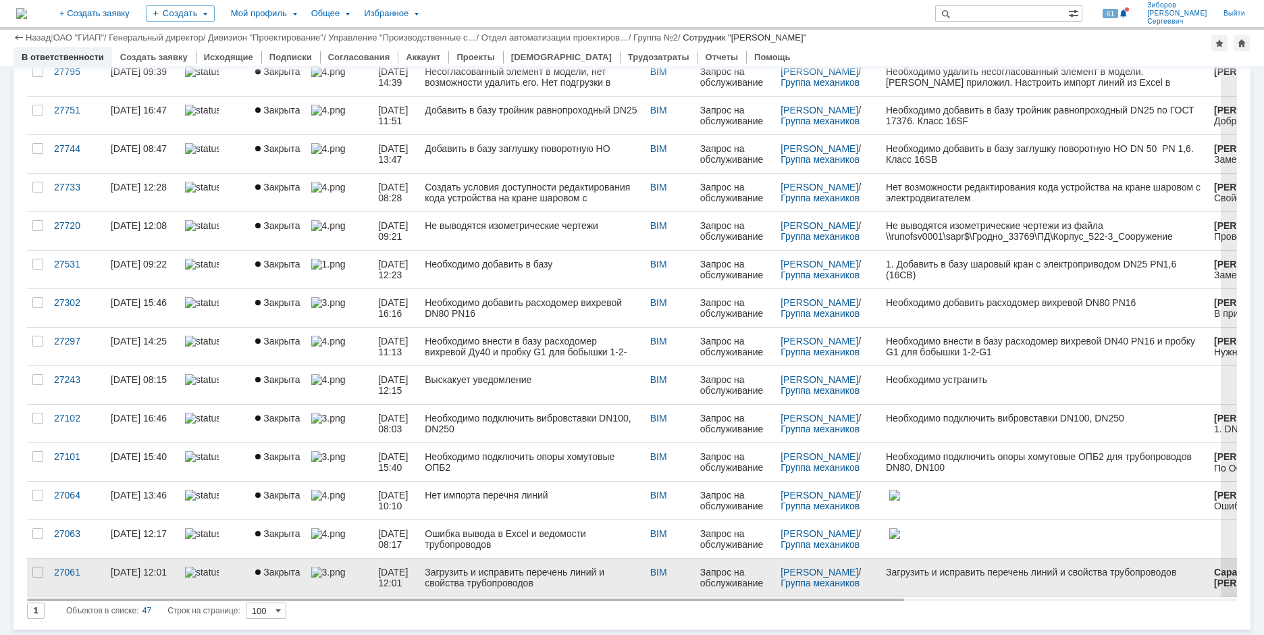
click at [552, 573] on div "Загрузить и исправить перечень линий и свойства трубопроводов" at bounding box center [532, 578] width 214 height 22
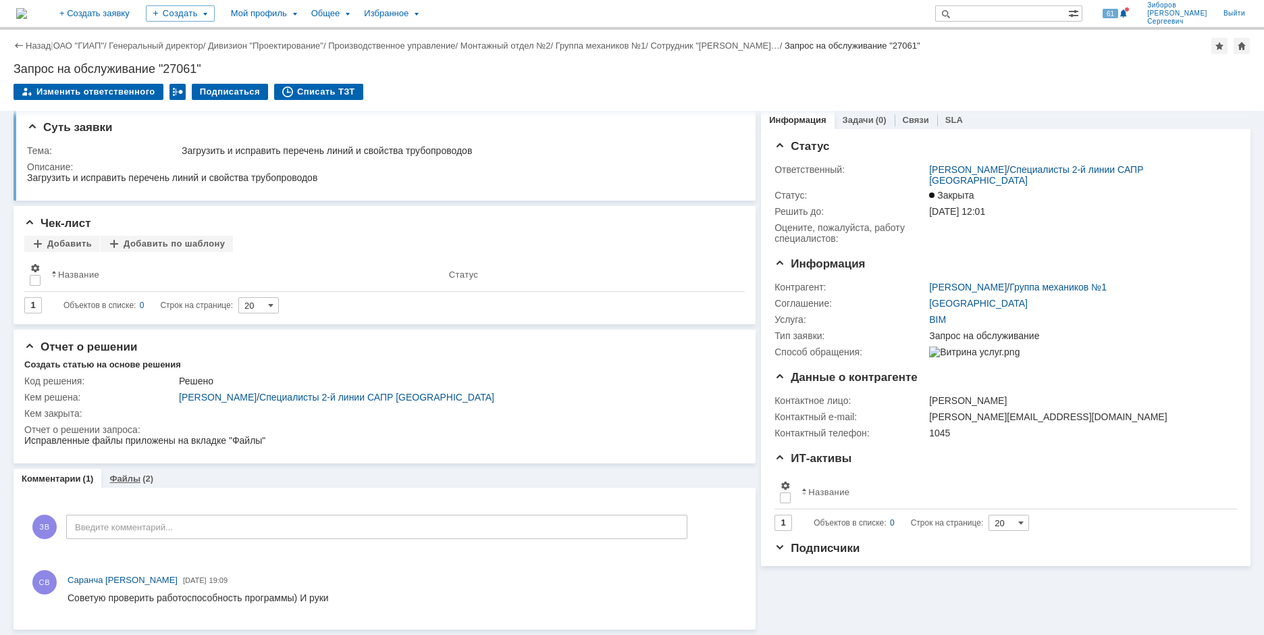
click at [149, 469] on div "Файлы (2)" at bounding box center [131, 479] width 60 height 20
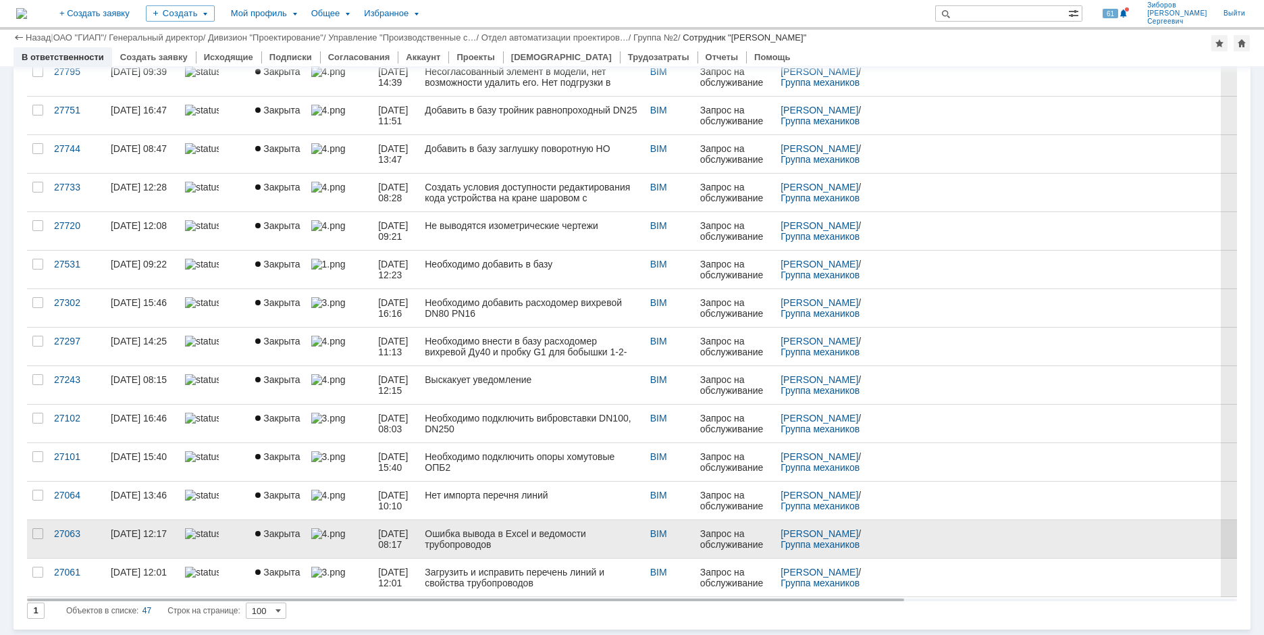
click at [518, 536] on div "Ошибка вывода в Excel и ведомости трубопроводов" at bounding box center [532, 539] width 214 height 22
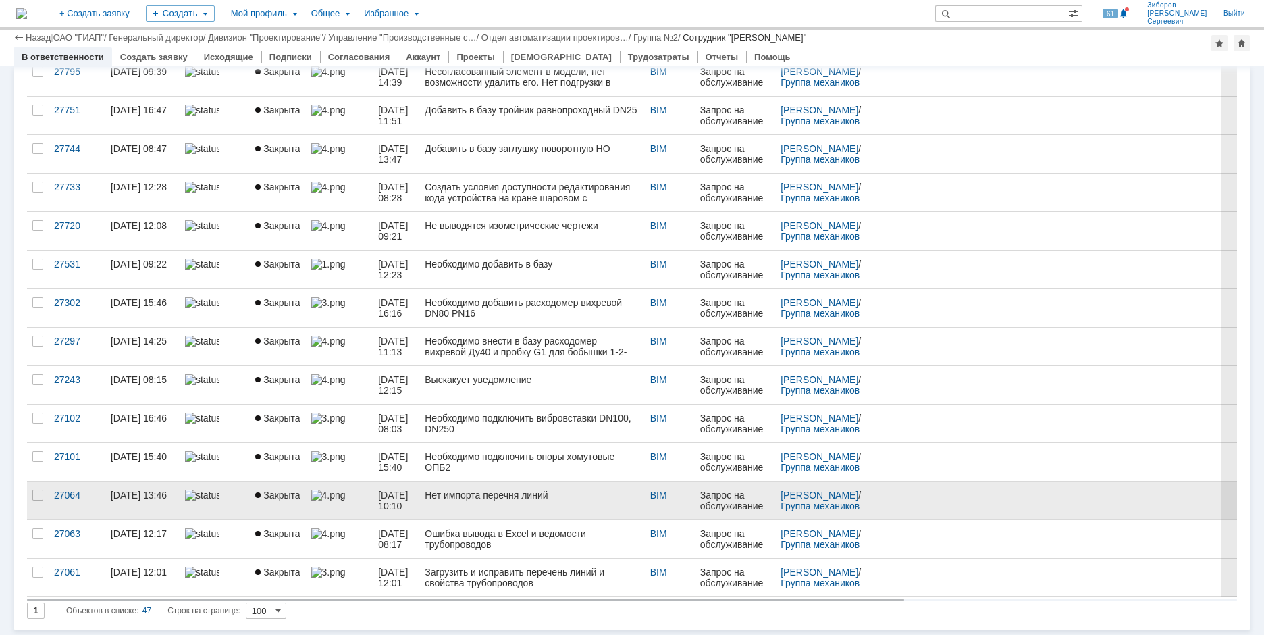
click at [528, 495] on div "Нет импорта перечня линий" at bounding box center [532, 495] width 214 height 11
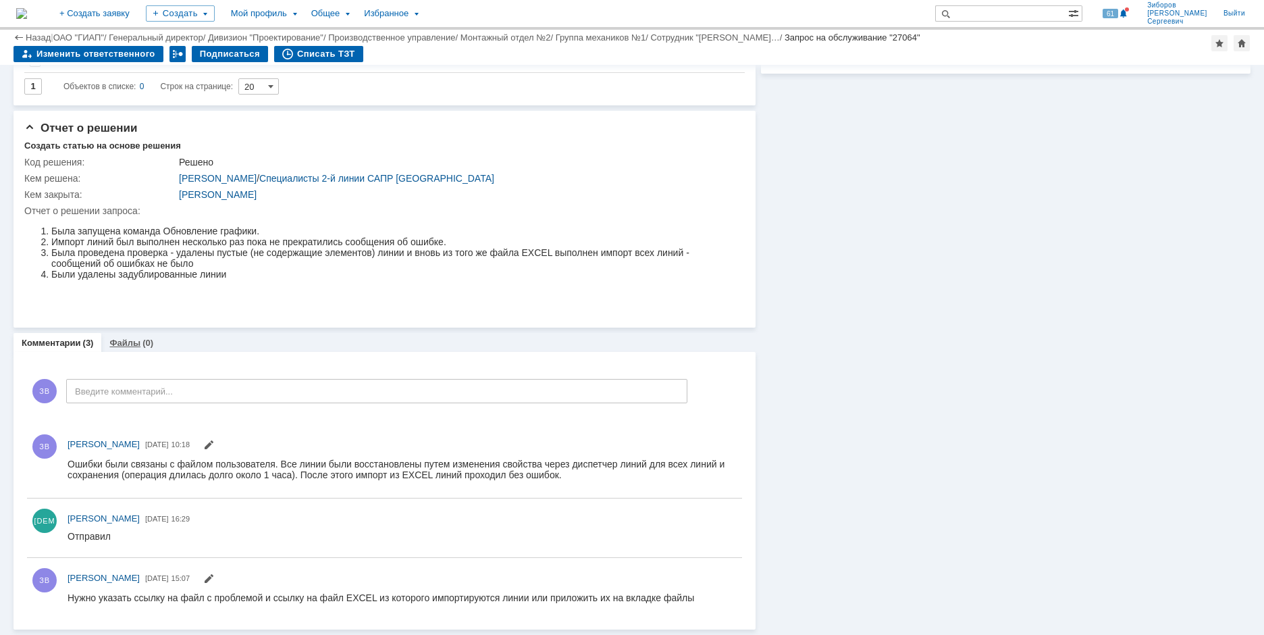
click at [133, 345] on link "Файлы" at bounding box center [124, 343] width 31 height 10
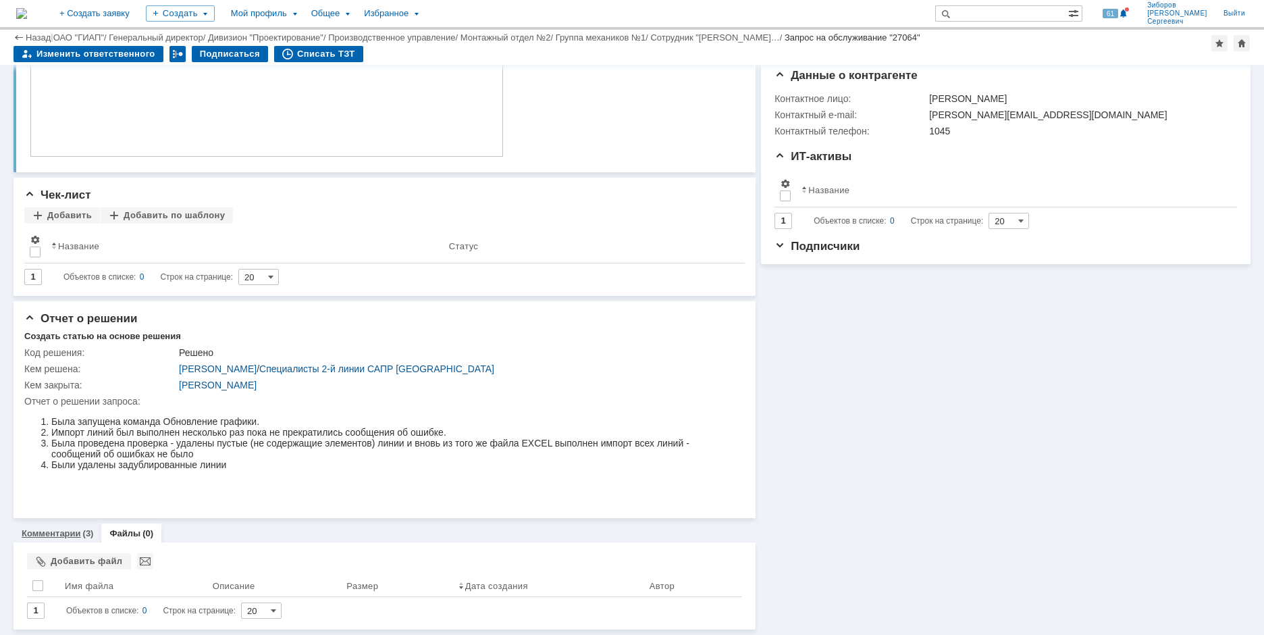
click at [56, 527] on div "Комментарии (3)" at bounding box center [58, 533] width 88 height 20
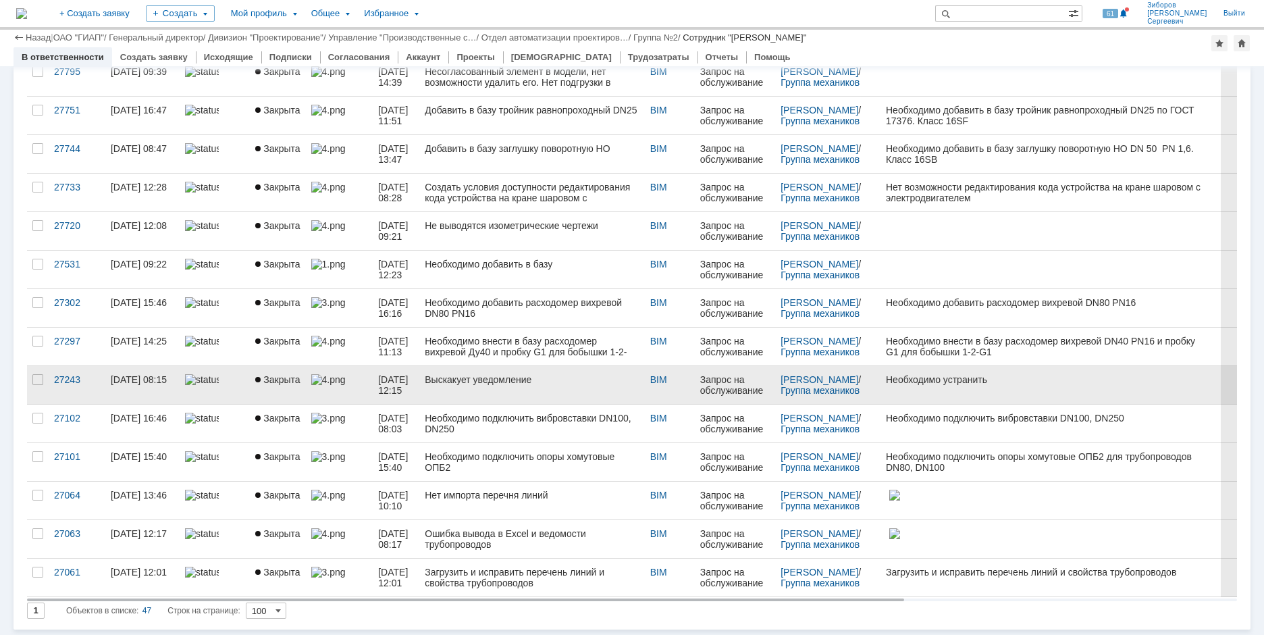
click at [561, 379] on div "Выскакует уведомление" at bounding box center [532, 379] width 214 height 11
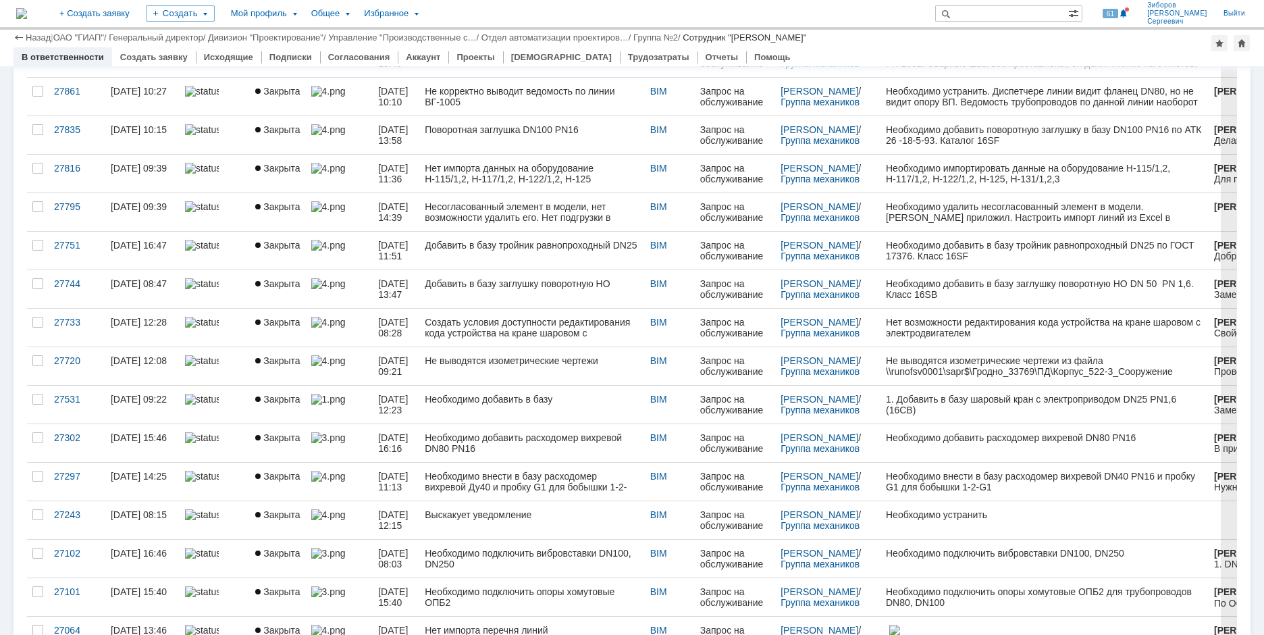
click at [517, 375] on link "Не выводятся изометрические чертежи" at bounding box center [531, 366] width 225 height 38
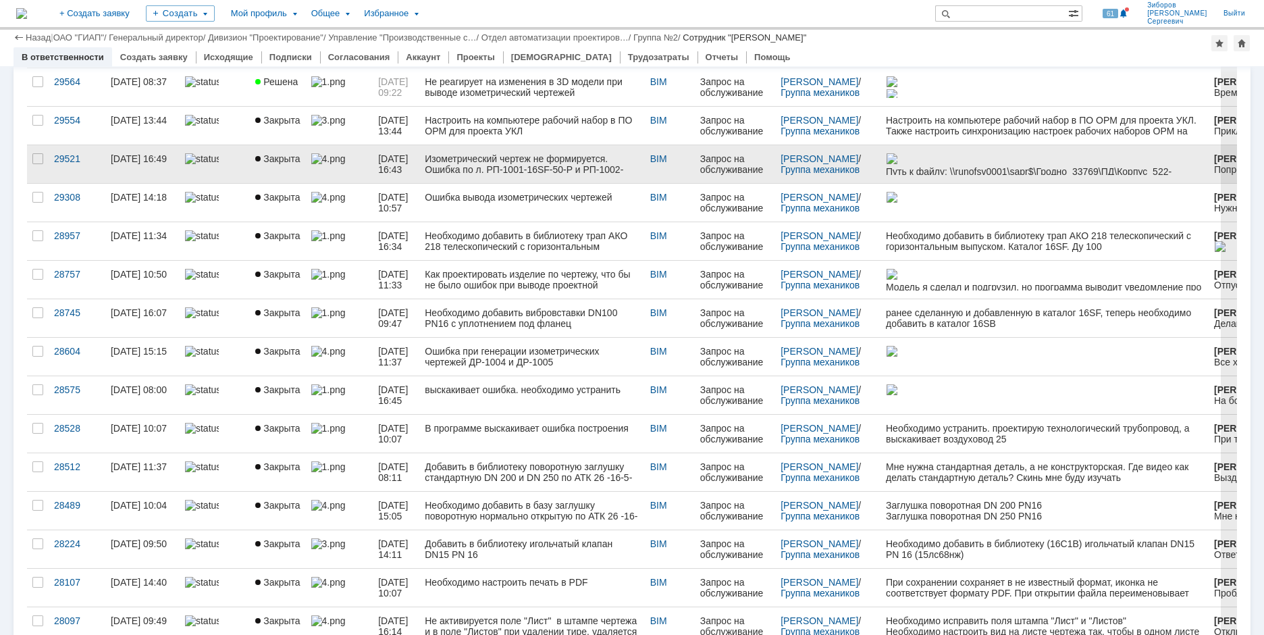
scroll to position [270, 0]
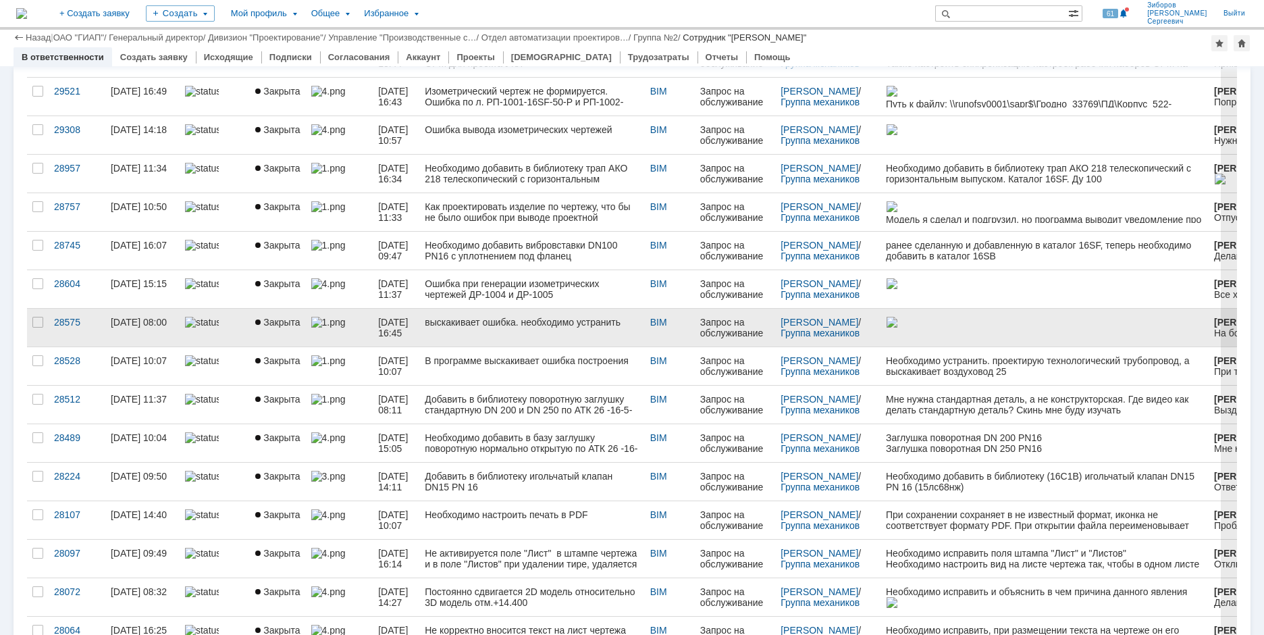
click at [546, 312] on link "выскакивает ошибка. необходимо устранить" at bounding box center [531, 328] width 225 height 38
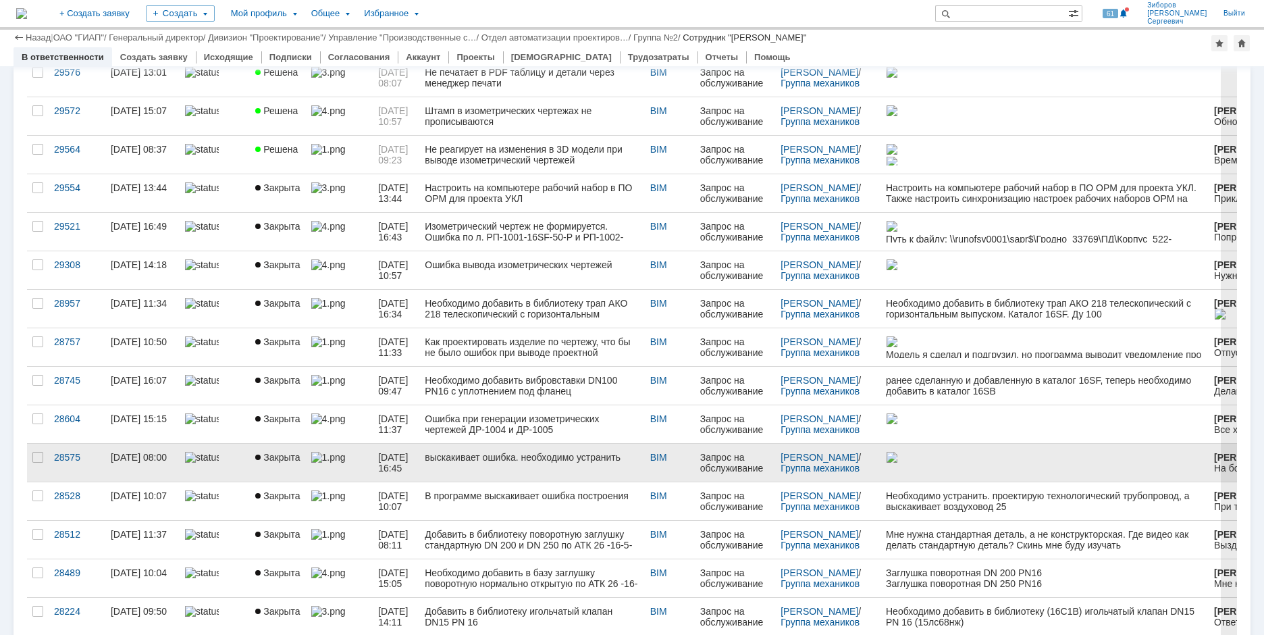
click at [546, 457] on div "выскакивает ошибка. необходимо устранить" at bounding box center [532, 457] width 214 height 11
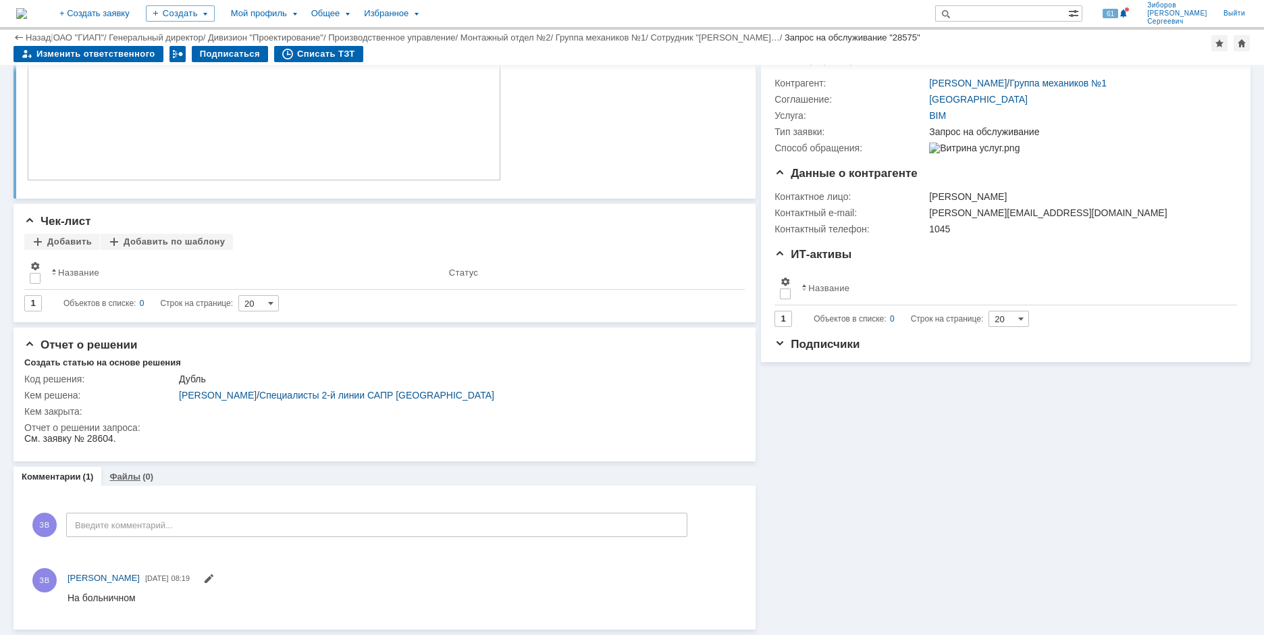
click at [124, 480] on link "Файлы" at bounding box center [124, 476] width 31 height 10
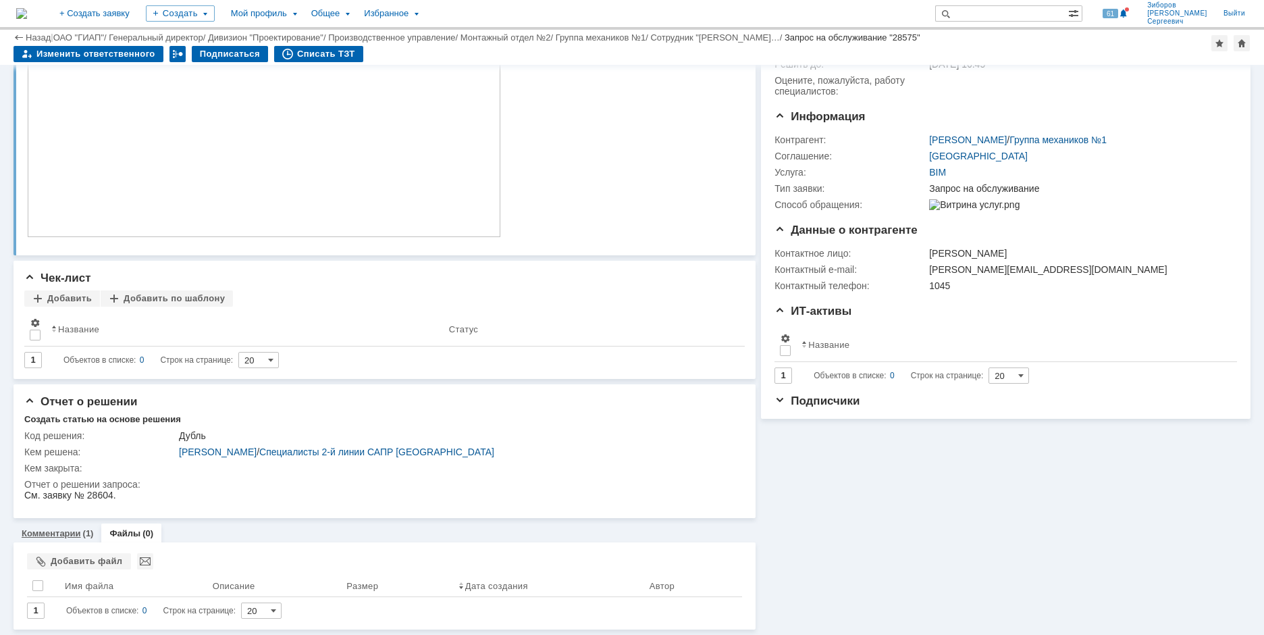
click at [63, 528] on div "Комментарии (1)" at bounding box center [58, 533] width 88 height 20
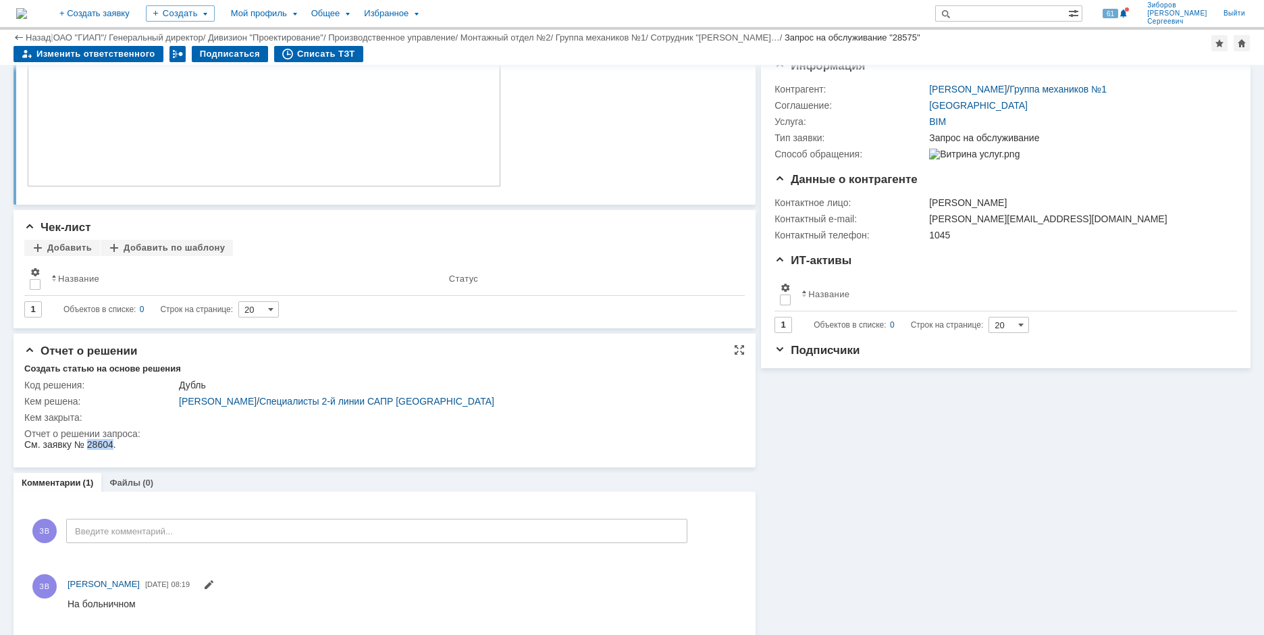
drag, startPoint x: 88, startPoint y: 444, endPoint x: 115, endPoint y: 448, distance: 27.2
click at [115, 448] on div "См. заявку № 28604." at bounding box center [70, 444] width 92 height 11
copy div "28604"
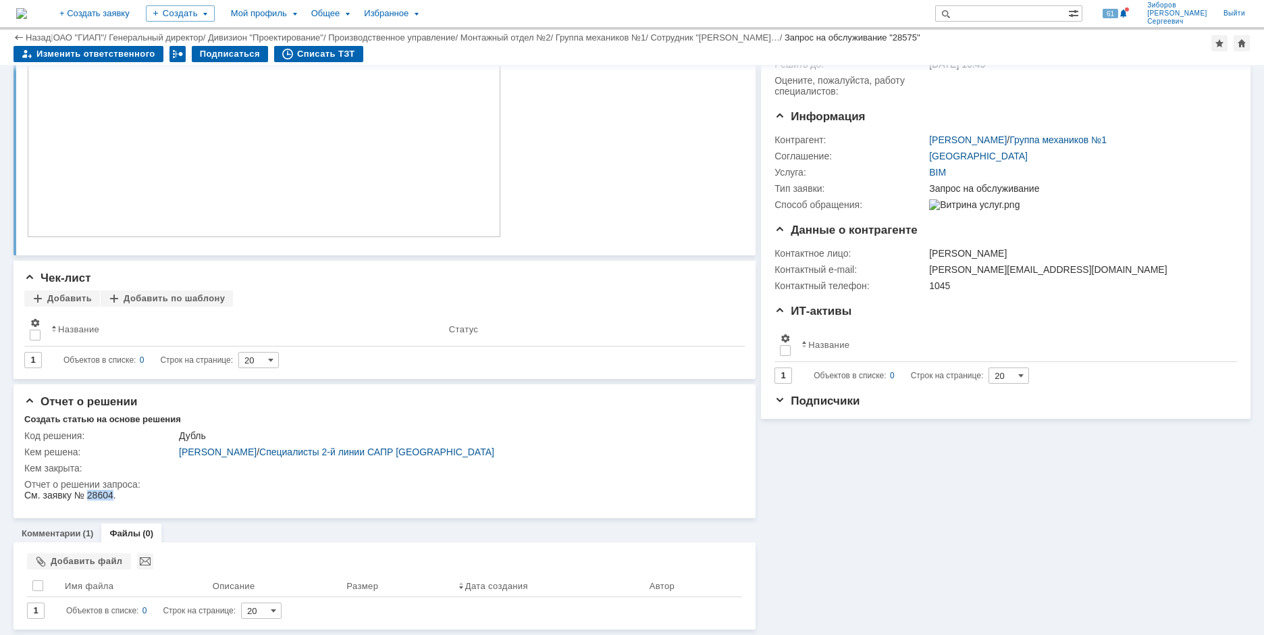
scroll to position [158, 0]
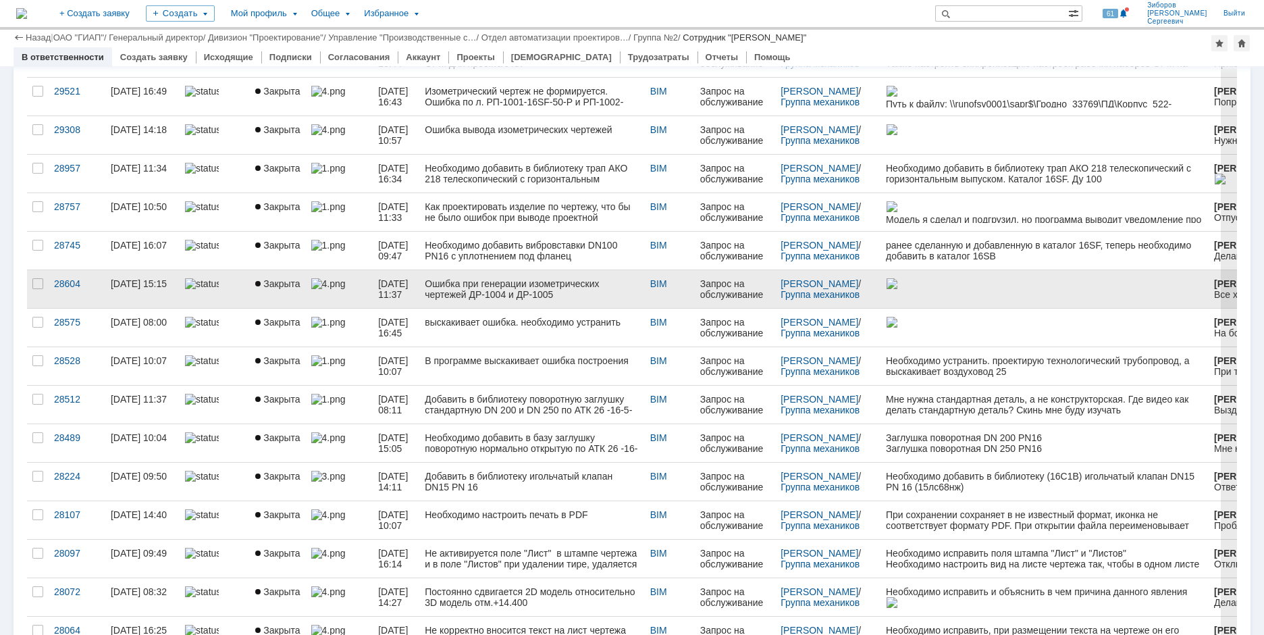
click at [498, 284] on div "Ошибка при генерации изометрических чертежей ДР-1004 и ДР-1005" at bounding box center [532, 289] width 214 height 22
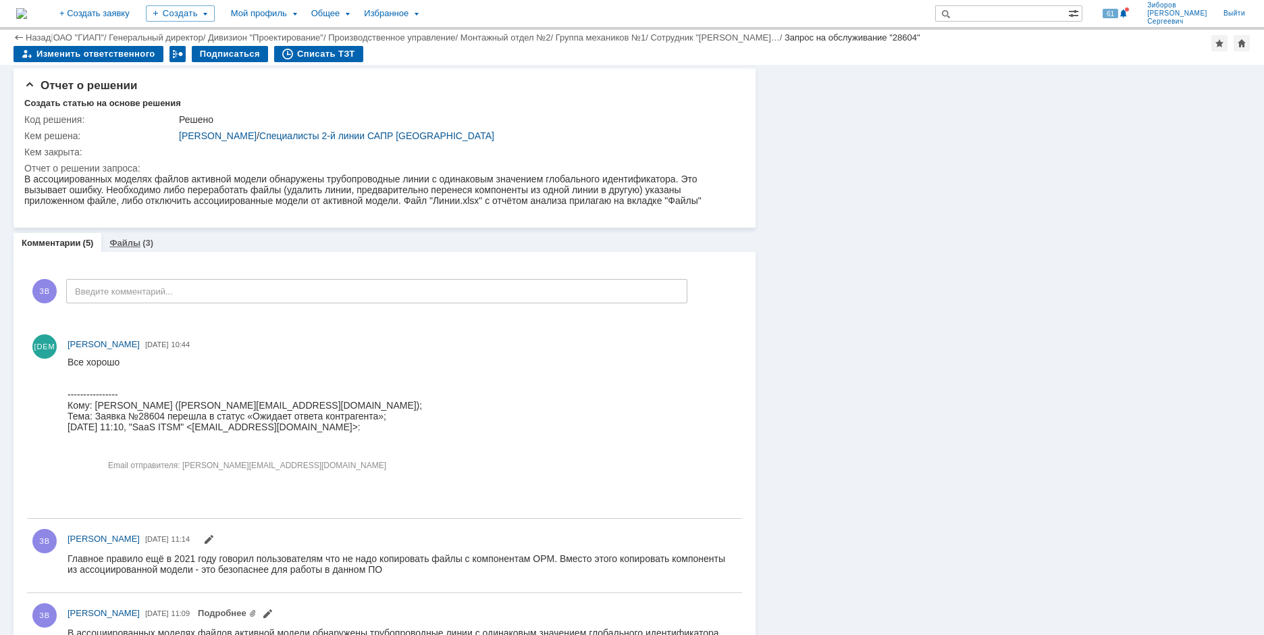
click at [128, 242] on link "Файлы" at bounding box center [124, 243] width 31 height 10
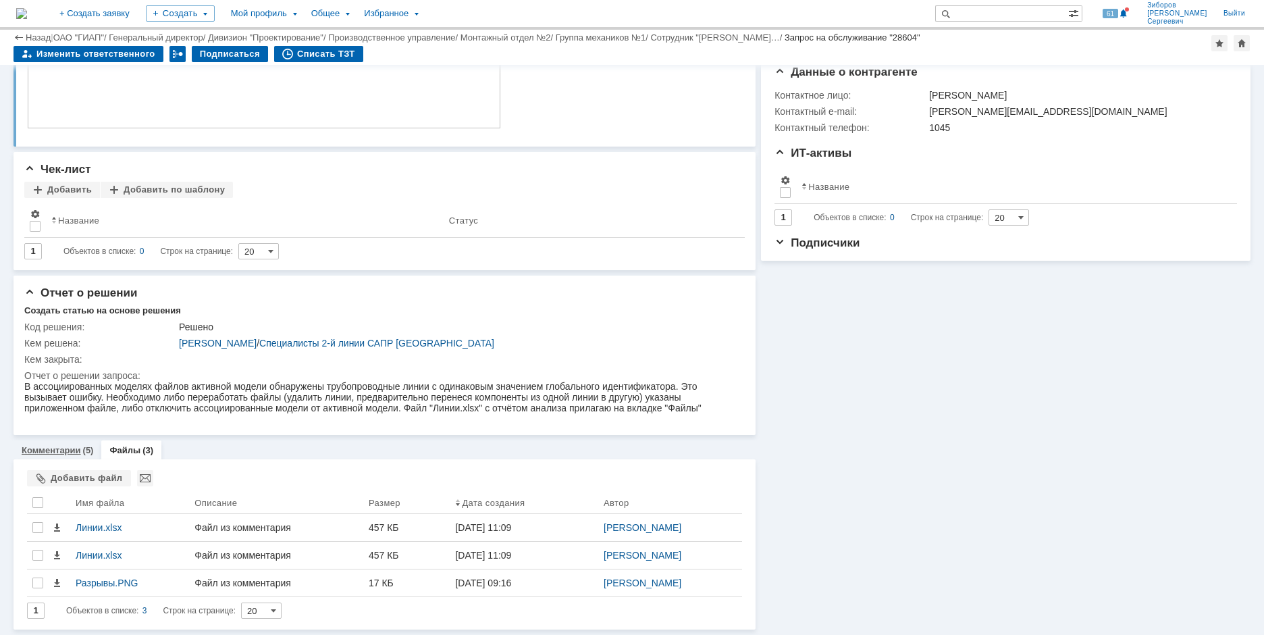
click at [59, 451] on link "Комментарии" at bounding box center [51, 450] width 59 height 10
